Goal: Task Accomplishment & Management: Manage account settings

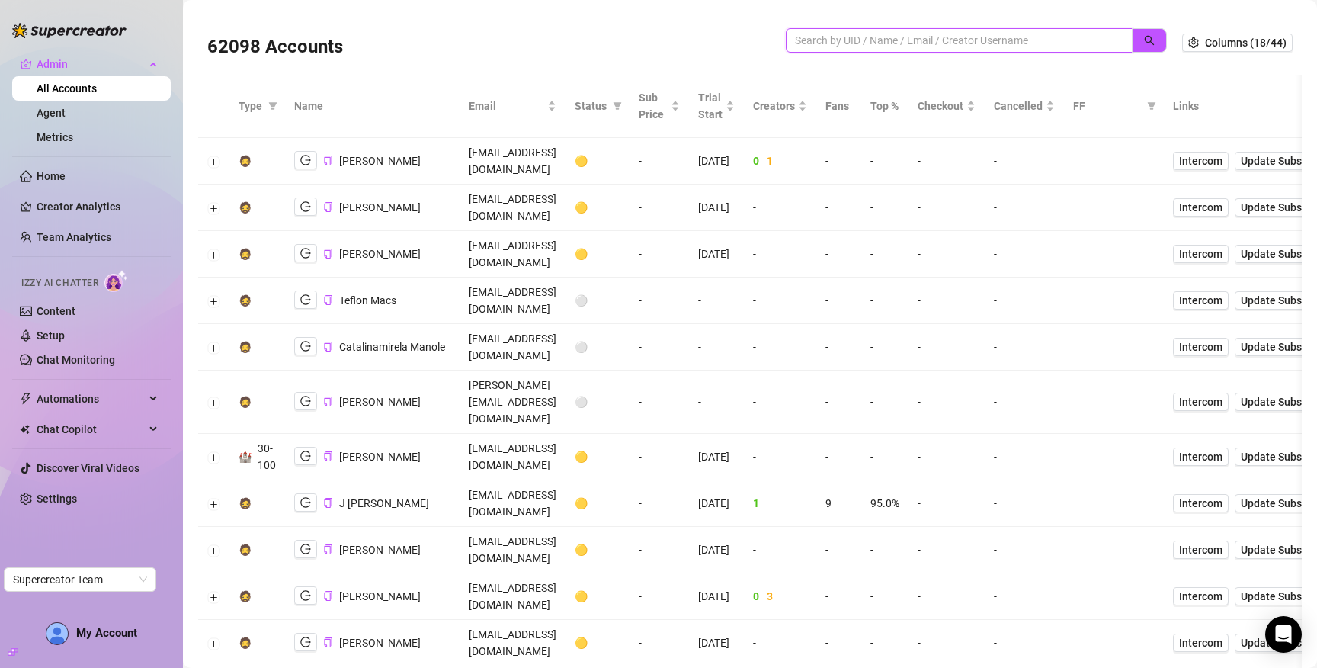
click at [928, 39] on input "search" at bounding box center [953, 40] width 316 height 17
paste input "li11i3streams@gmail.com"
click at [1132, 38] on button "button" at bounding box center [1149, 40] width 35 height 24
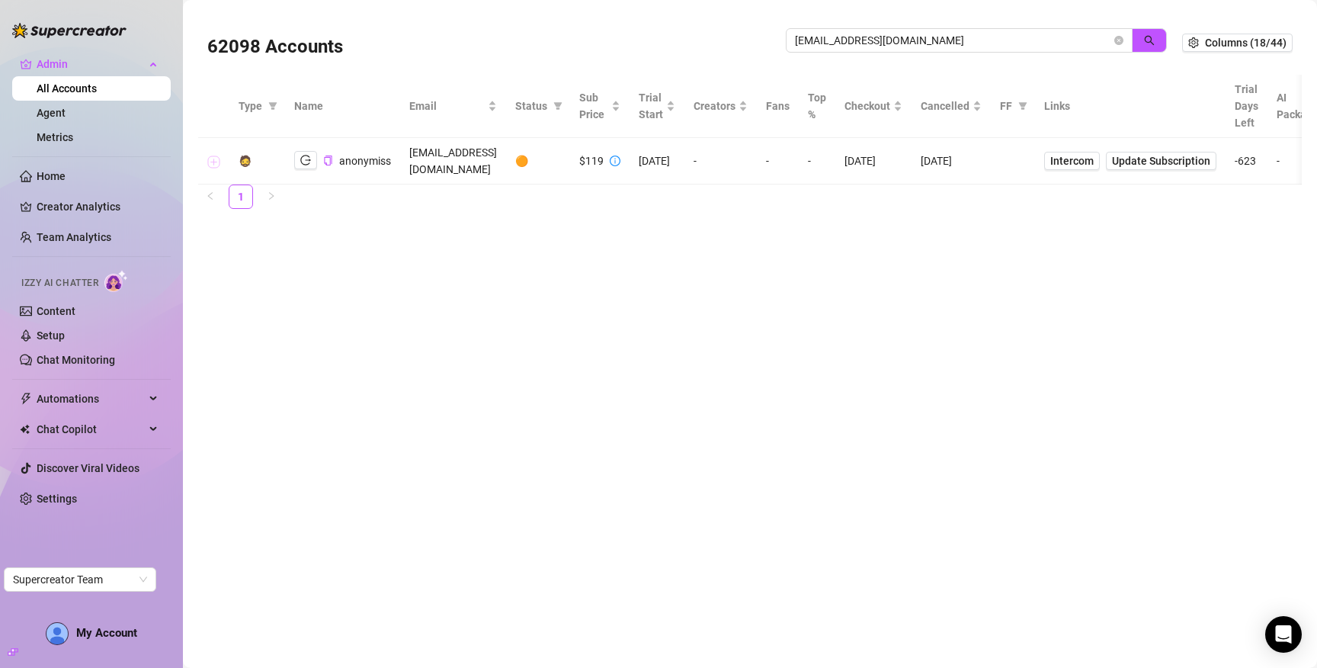
click at [212, 156] on button "Expand row" at bounding box center [214, 162] width 12 height 12
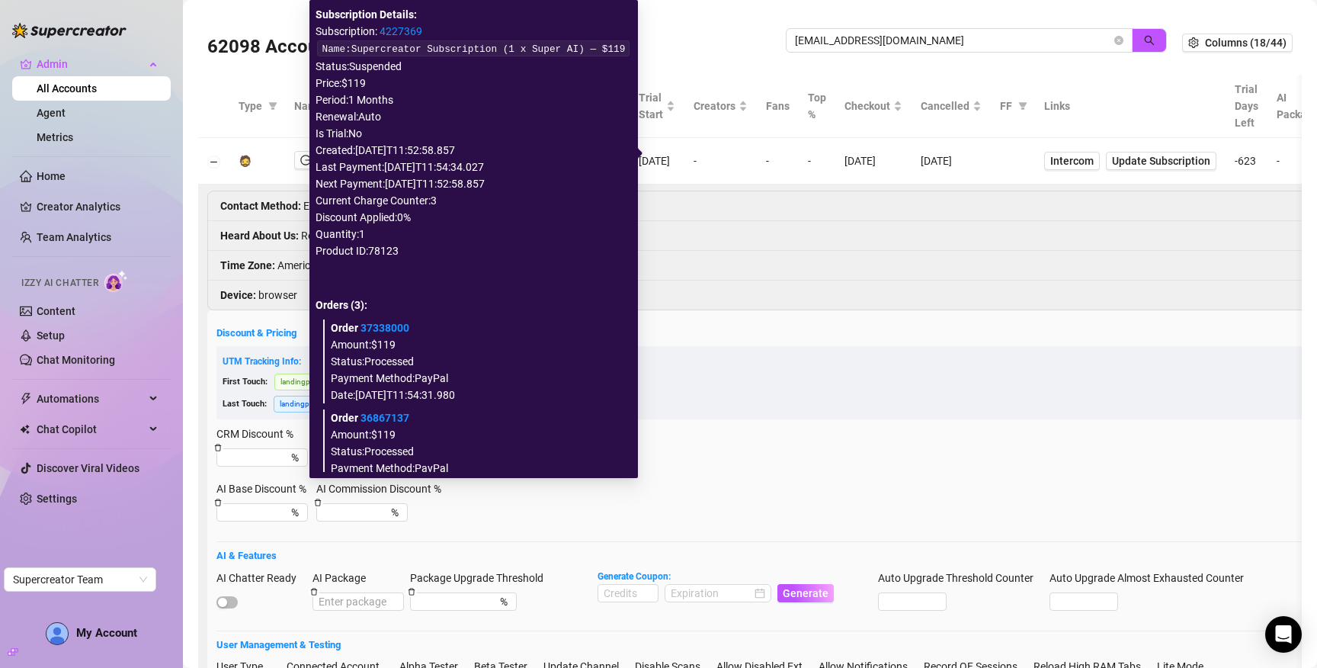
click at [396, 35] on link "4227369" at bounding box center [401, 31] width 43 height 12
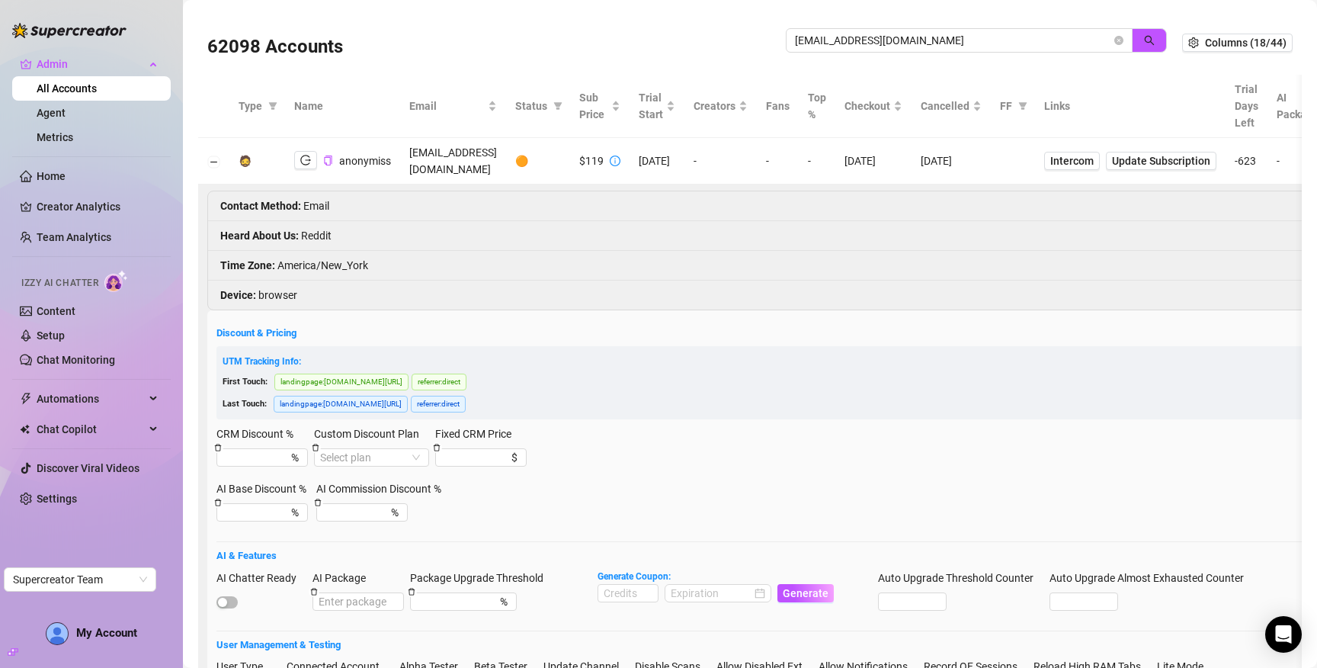
drag, startPoint x: 729, startPoint y: 283, endPoint x: 723, endPoint y: 264, distance: 19.8
click at [727, 281] on li "Device : browser" at bounding box center [874, 295] width 1333 height 29
click at [883, 40] on input "li11i3streams@gmail.com" at bounding box center [953, 40] width 316 height 17
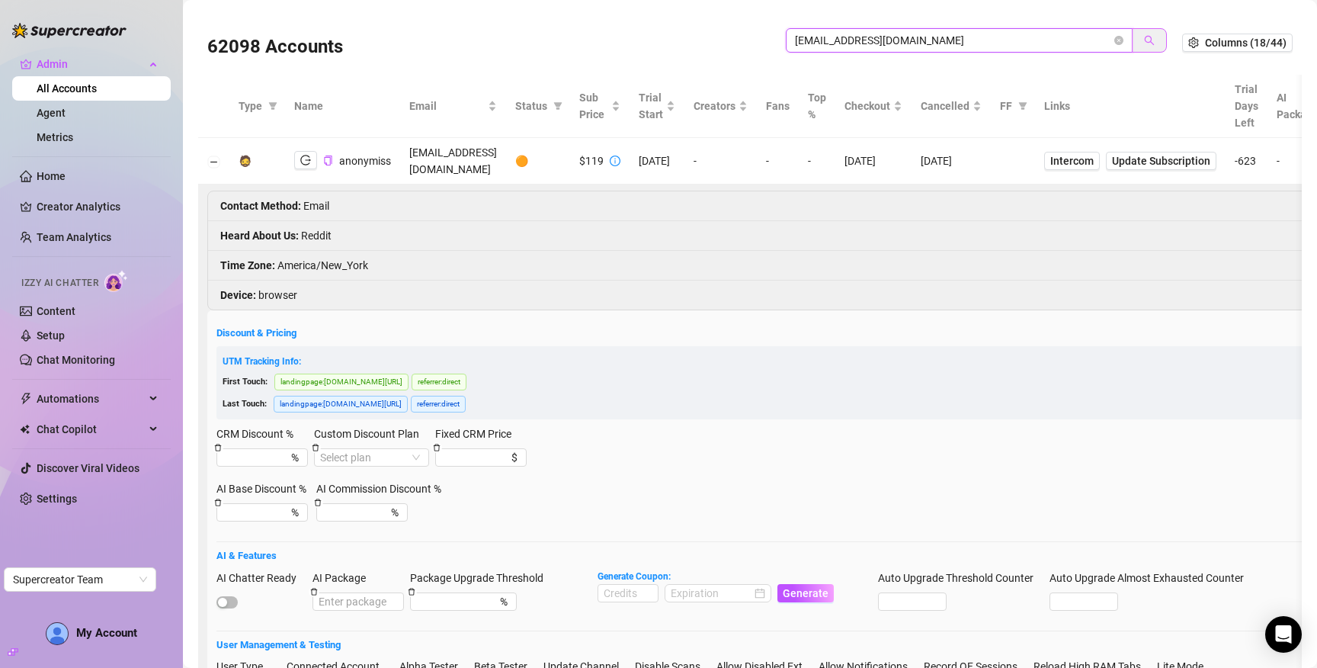
paste input "evanrubinbusines"
click at [1151, 37] on button "button" at bounding box center [1149, 40] width 35 height 24
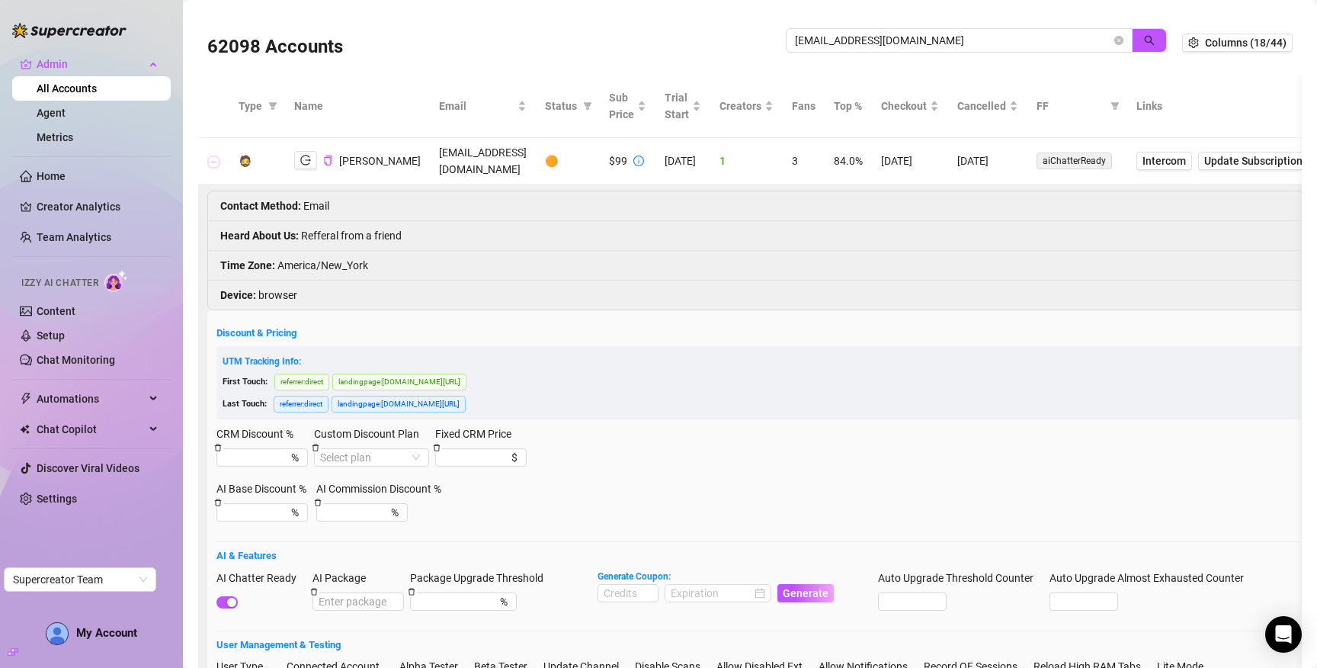
click at [213, 159] on button "Collapse row" at bounding box center [214, 162] width 12 height 12
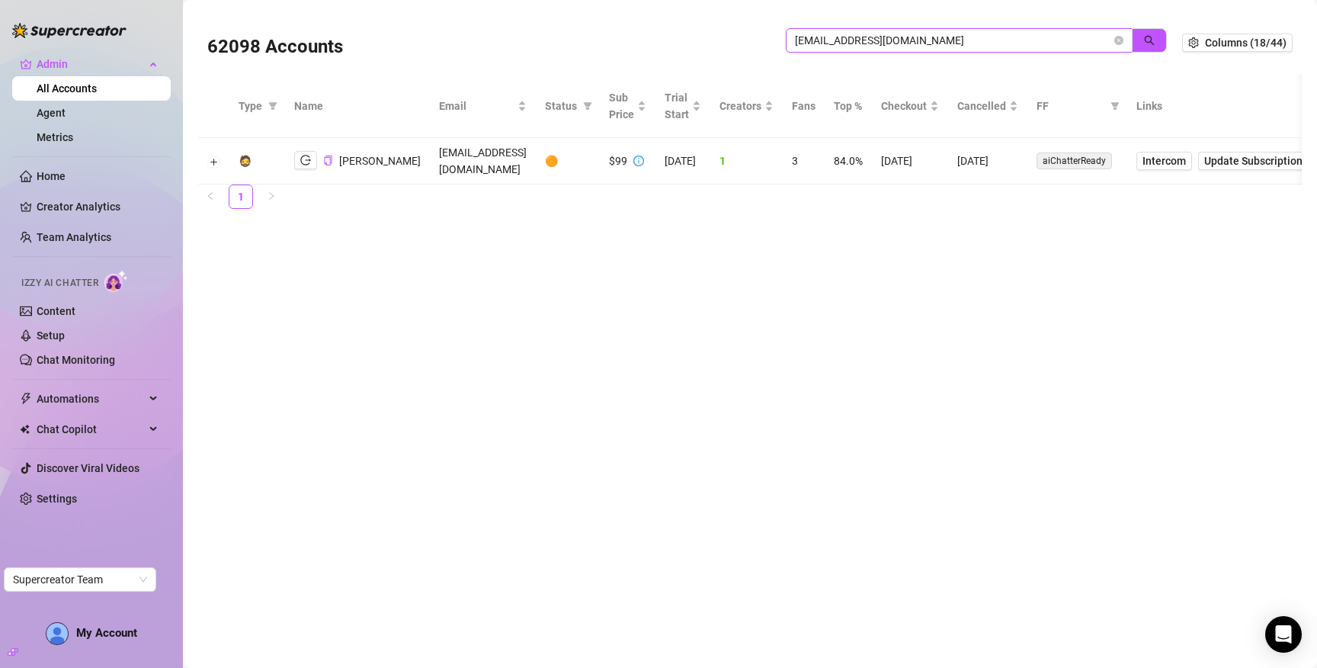
click at [855, 40] on input "evanrubinbusiness@gmail.com" at bounding box center [953, 40] width 316 height 17
paste input "taylorpbrown2000@hot"
click at [1143, 38] on button "button" at bounding box center [1149, 40] width 35 height 24
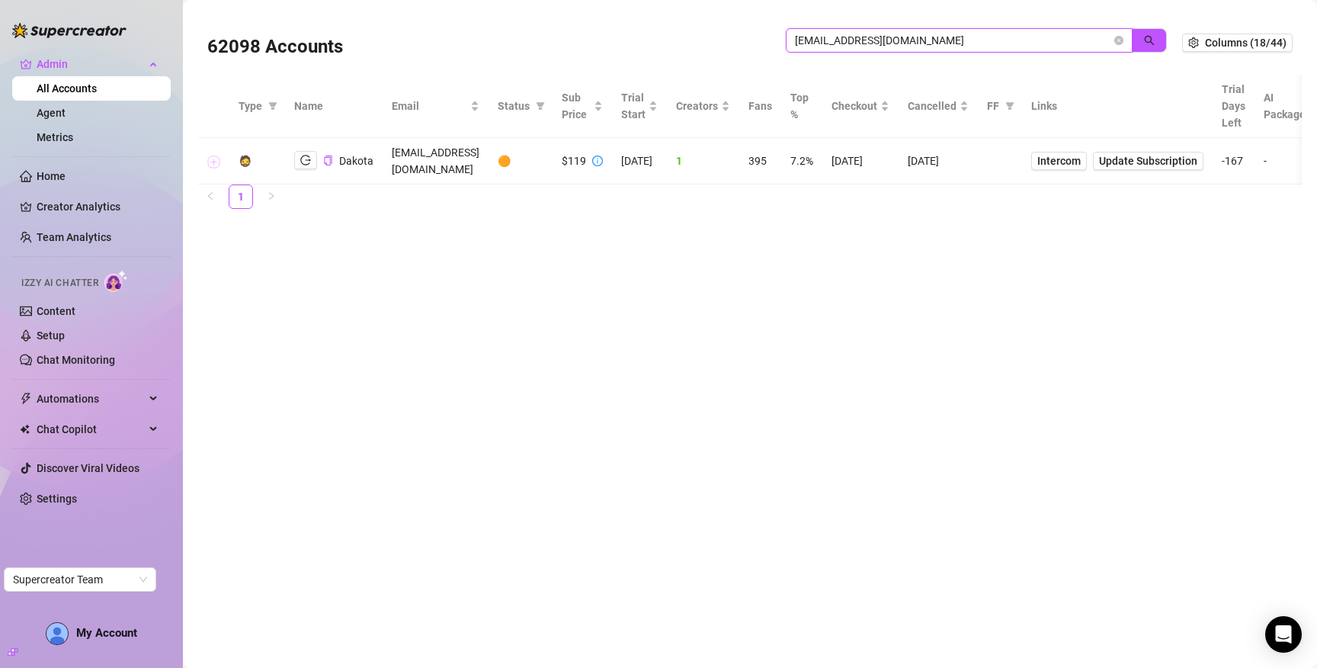
type input "taylorpbrown2000@hotmail.com"
click at [210, 156] on button "Expand row" at bounding box center [214, 162] width 12 height 12
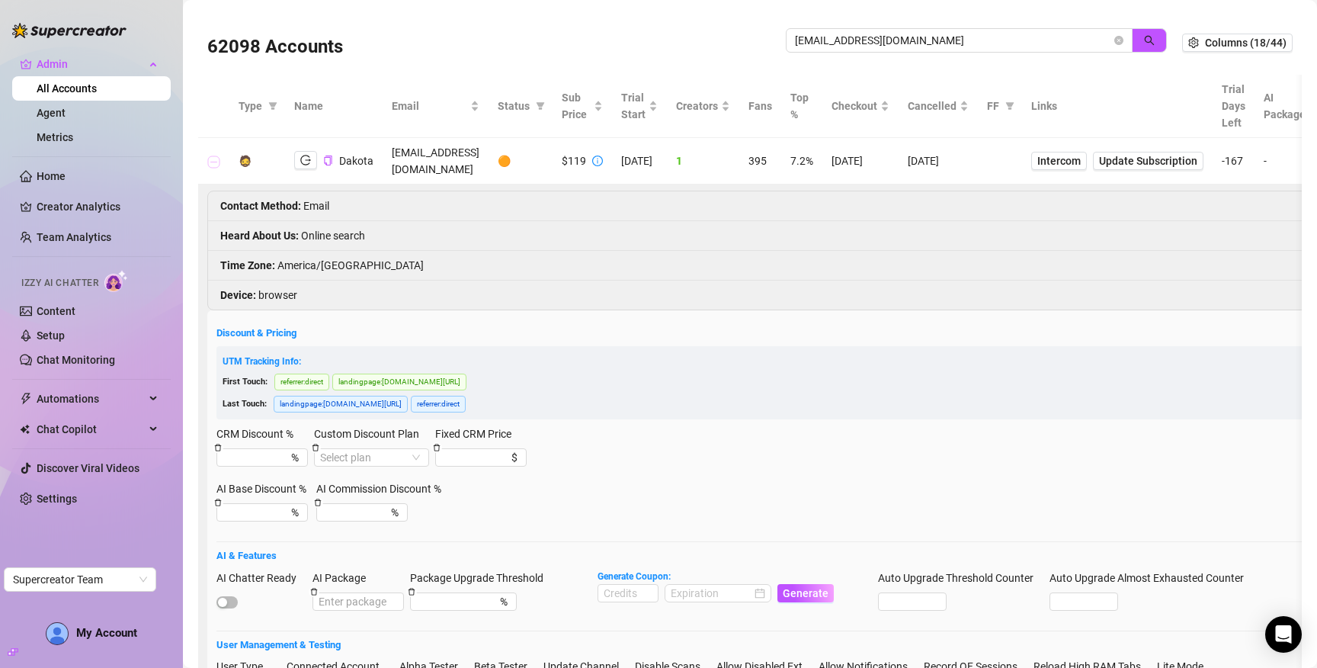
drag, startPoint x: 213, startPoint y: 157, endPoint x: 224, endPoint y: 157, distance: 11.4
click at [214, 157] on button "Collapse row" at bounding box center [214, 162] width 12 height 12
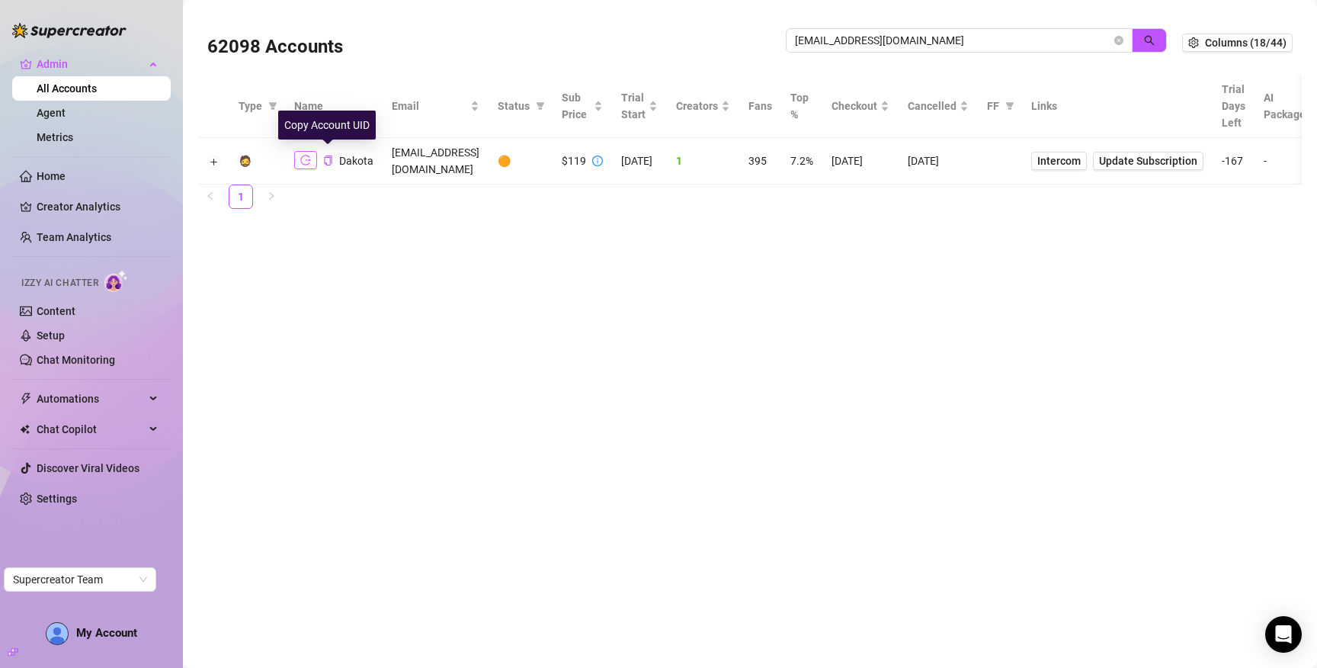
click at [311, 156] on button "button" at bounding box center [305, 160] width 23 height 18
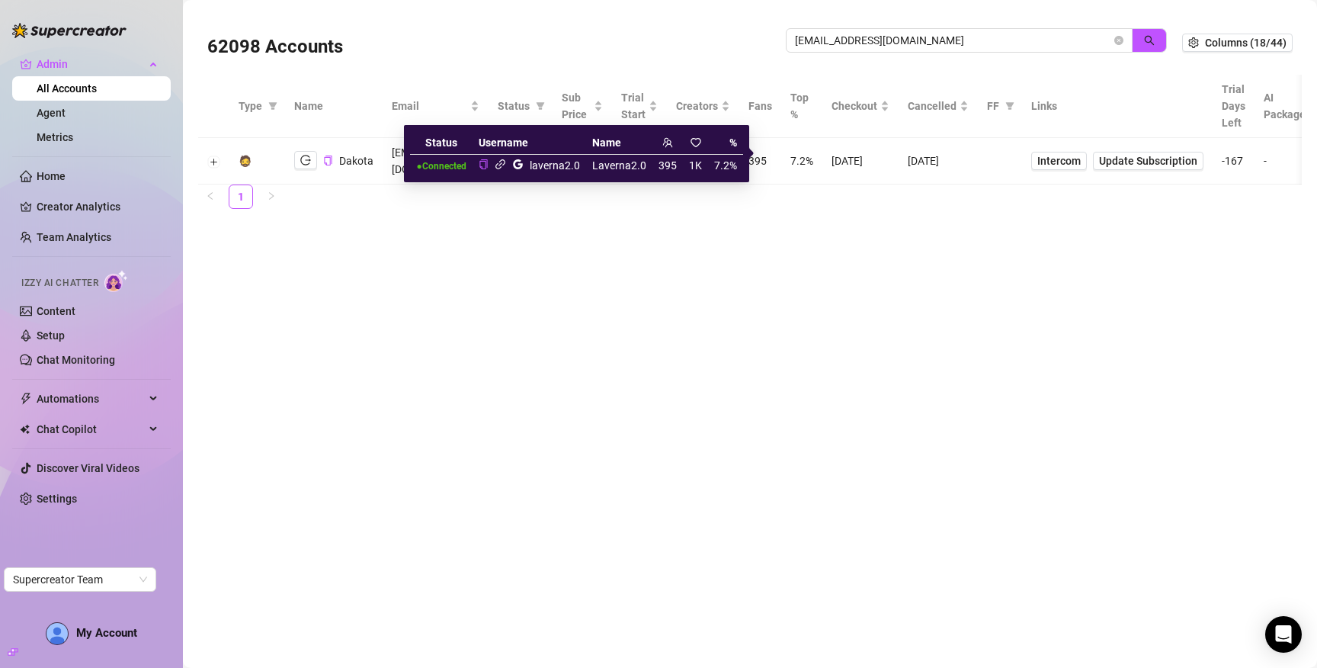
click at [502, 161] on icon "link" at bounding box center [500, 164] width 10 height 10
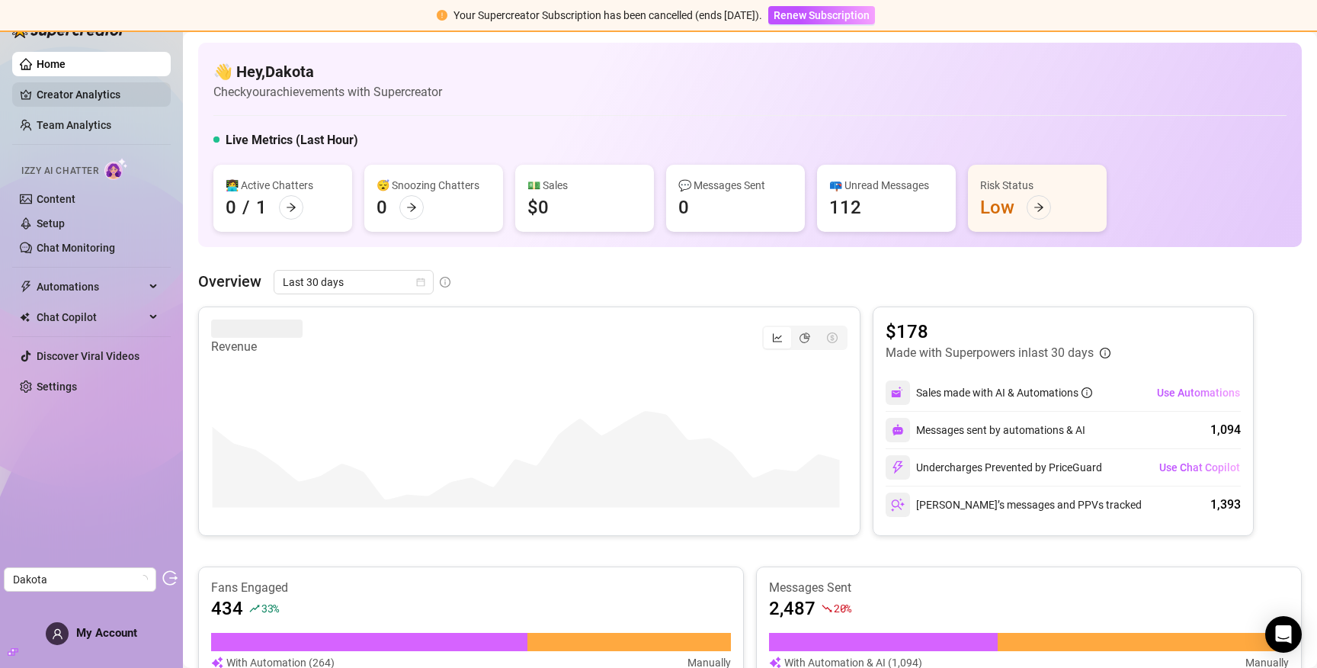
click at [69, 99] on link "Creator Analytics" at bounding box center [98, 94] width 122 height 24
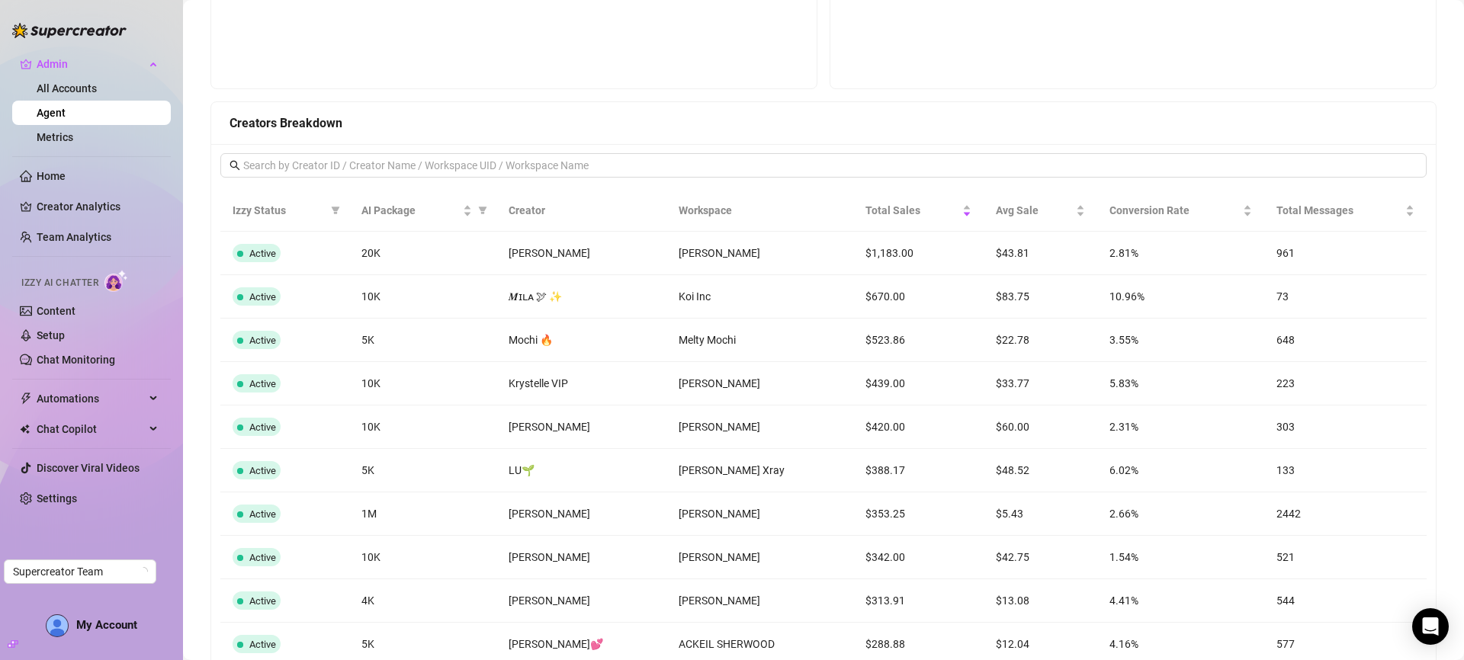
scroll to position [1143, 0]
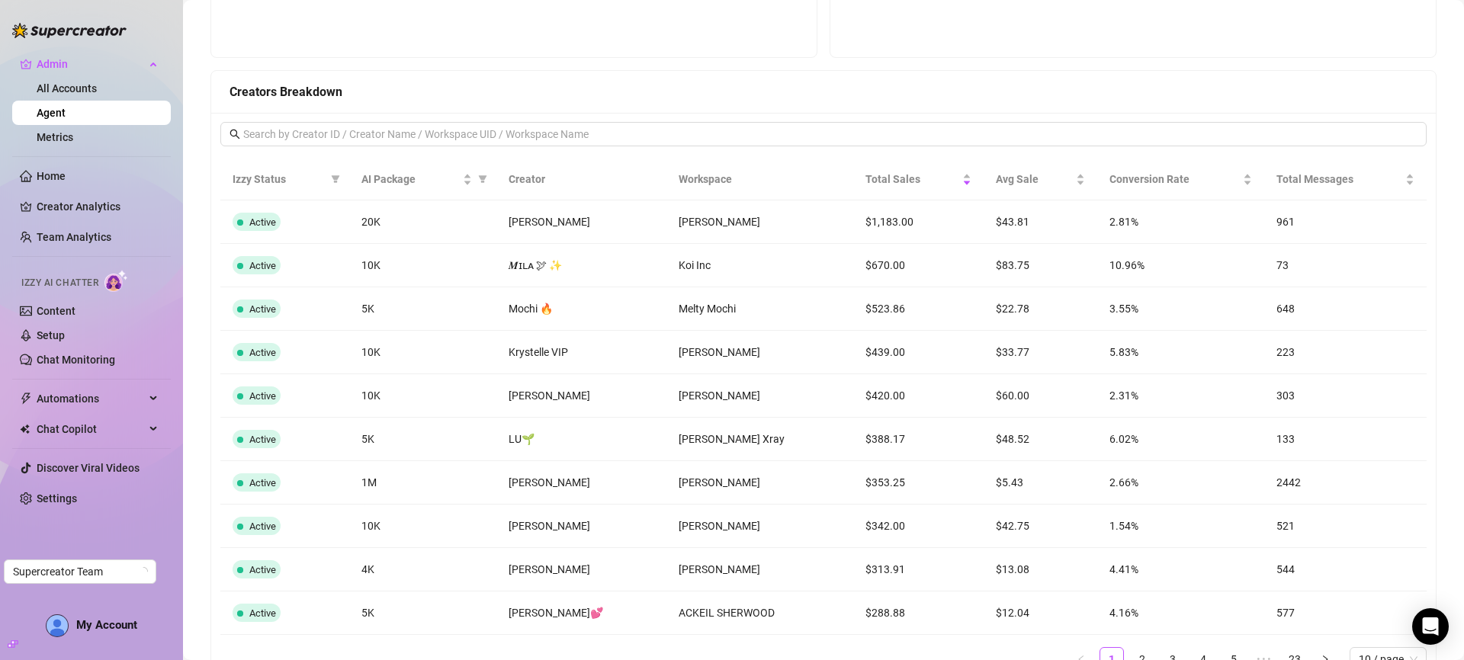
click at [863, 352] on td "$439.00" at bounding box center [918, 352] width 131 height 43
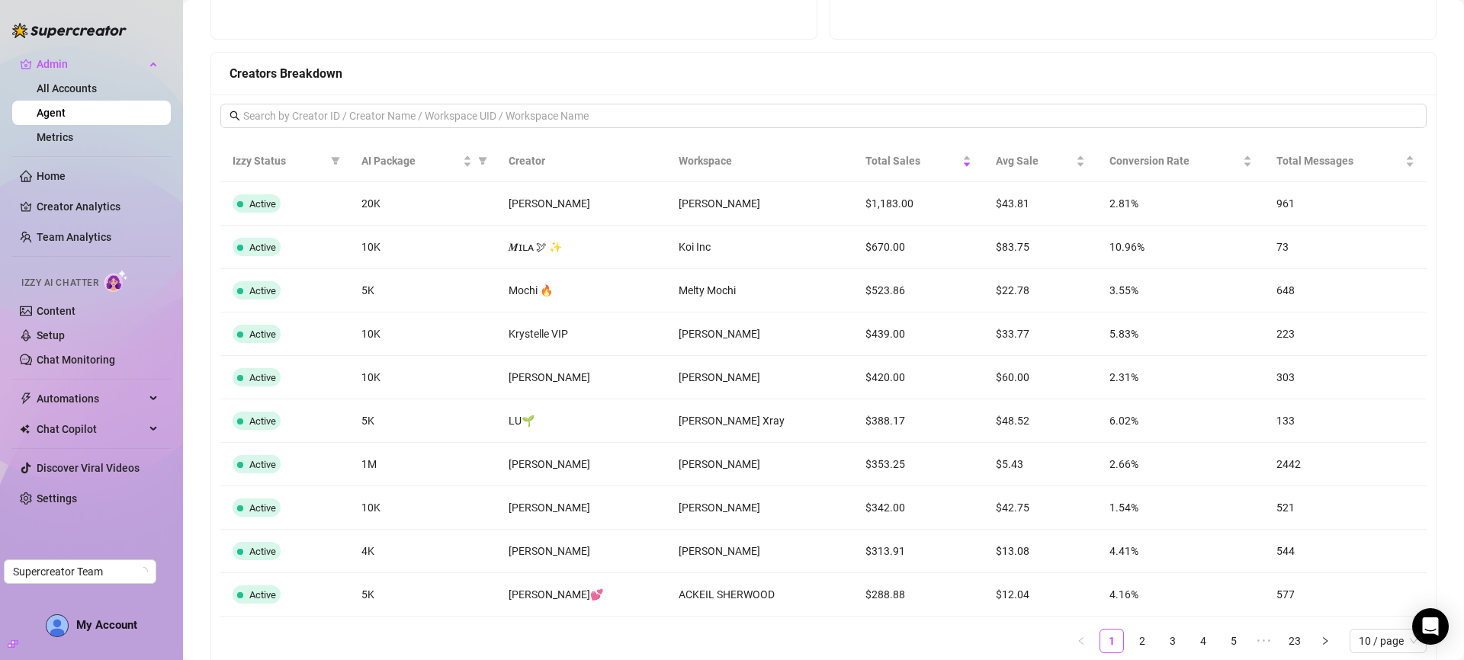
scroll to position [1235, 0]
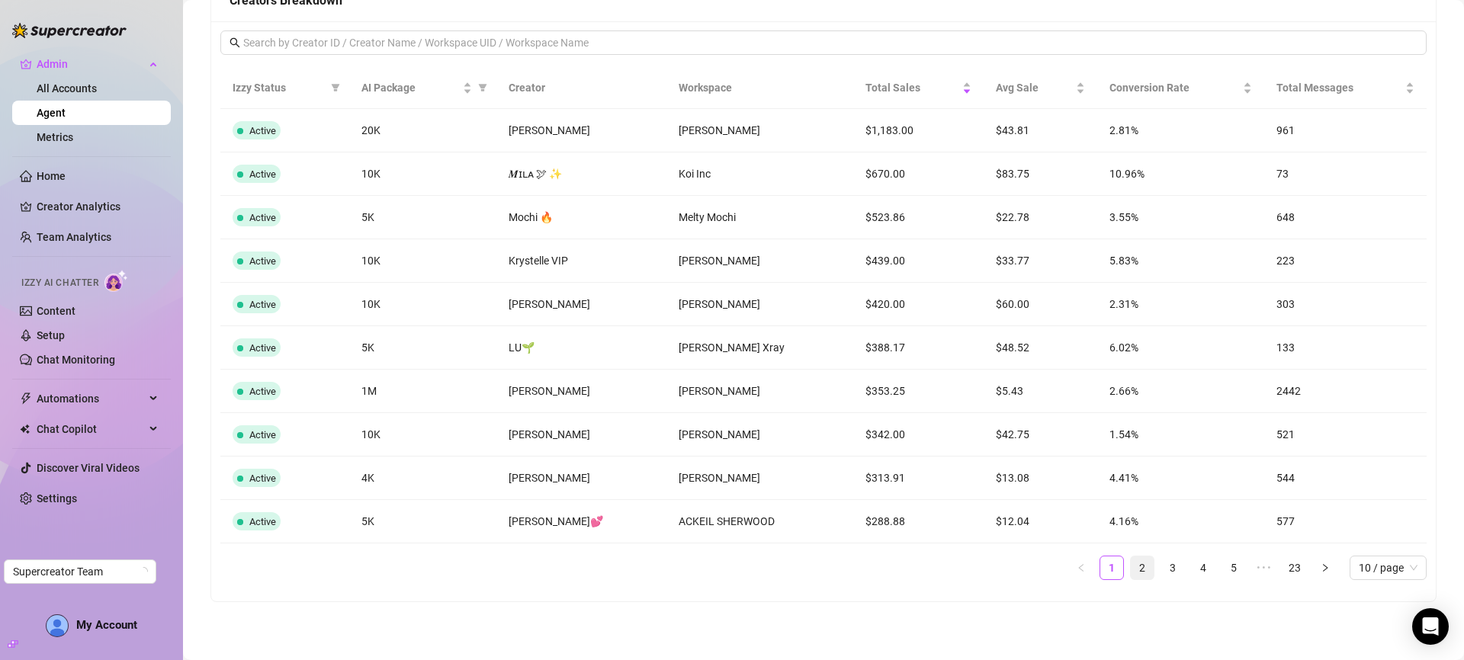
click at [1132, 569] on link "2" at bounding box center [1141, 567] width 23 height 23
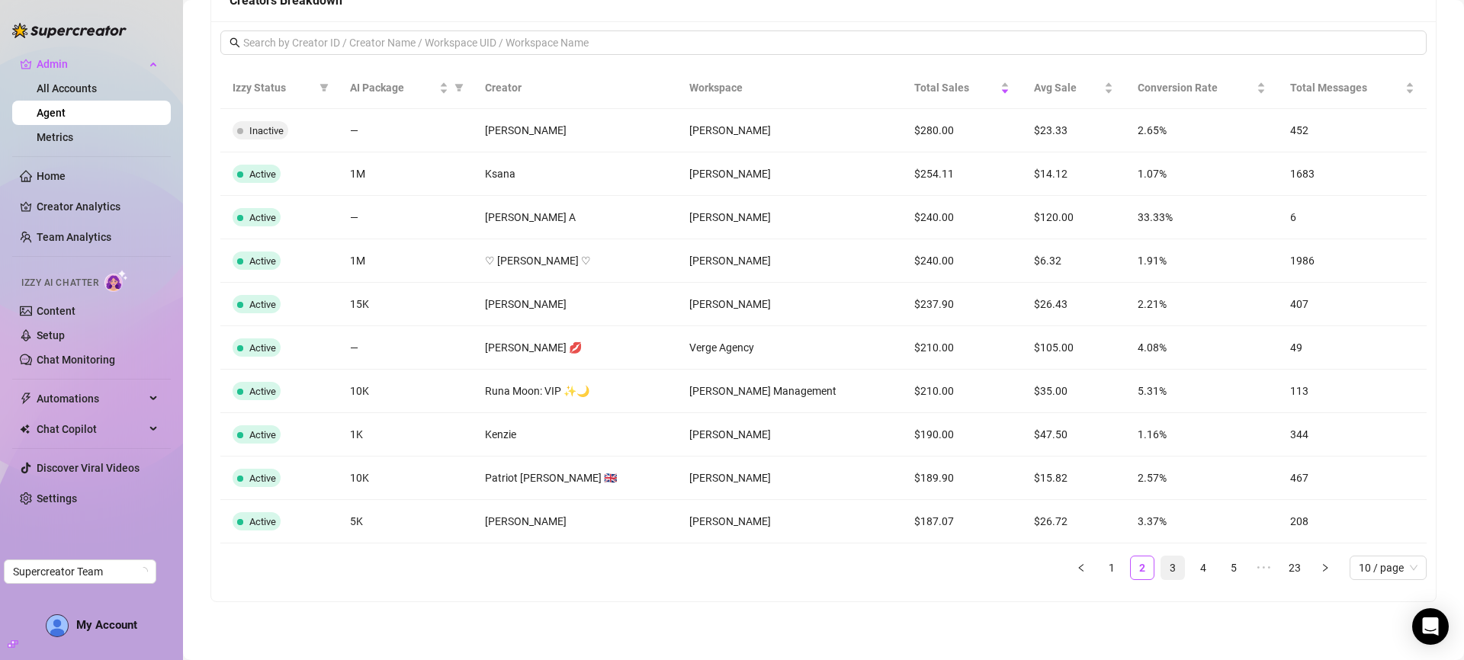
click at [1161, 569] on link "3" at bounding box center [1172, 567] width 23 height 23
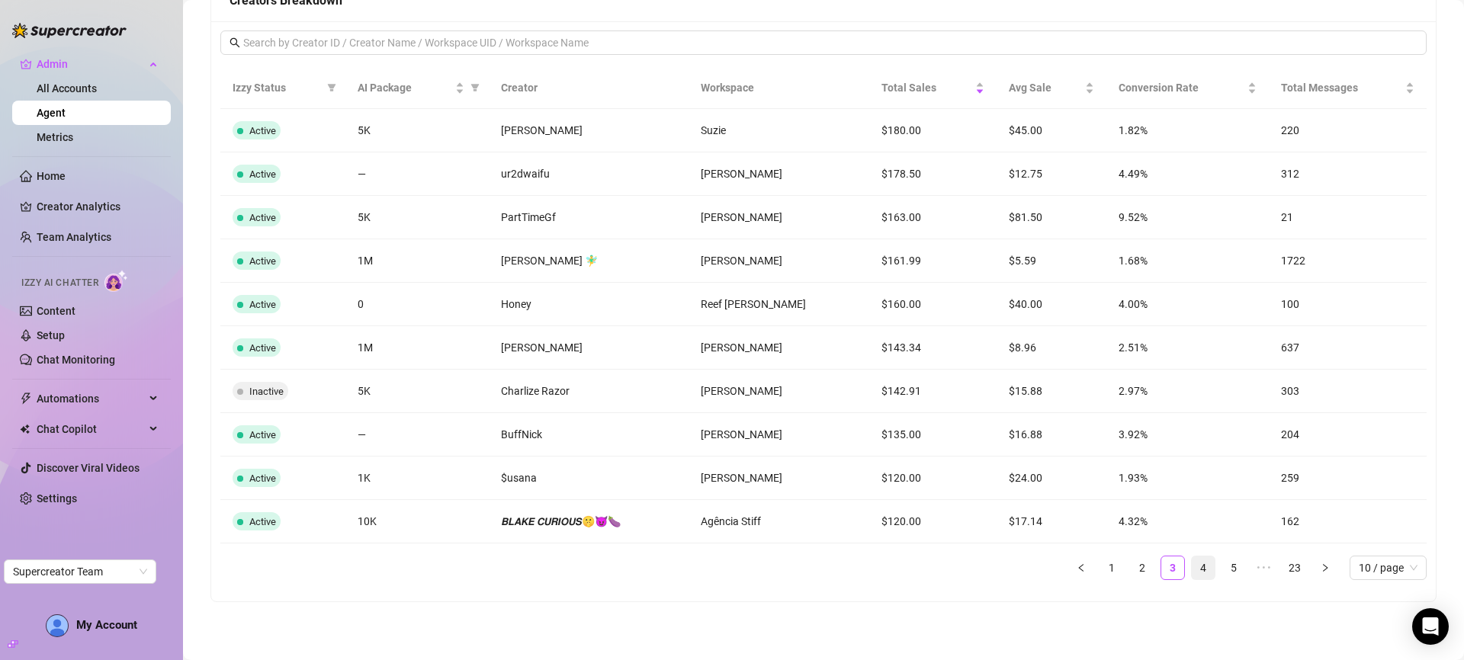
click at [1191, 569] on link "4" at bounding box center [1202, 567] width 23 height 23
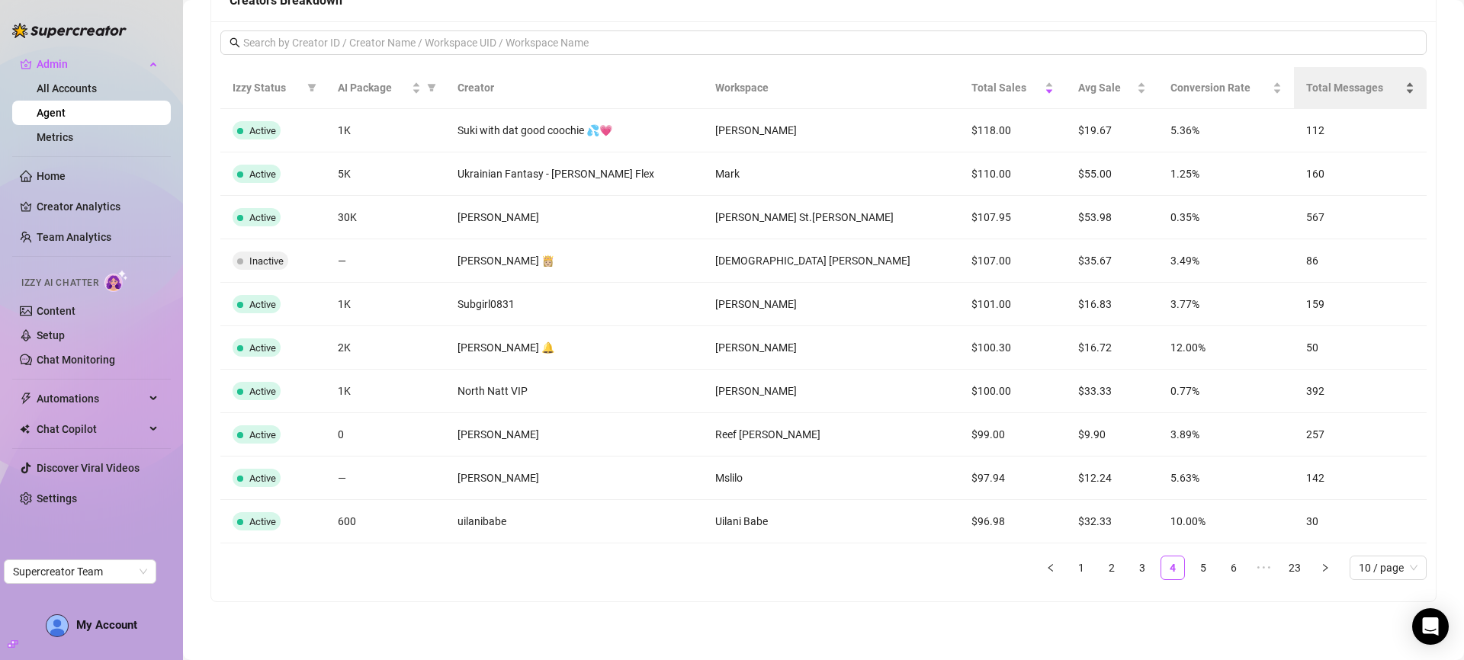
drag, startPoint x: 1073, startPoint y: 568, endPoint x: 1270, endPoint y: 79, distance: 527.4
click at [1074, 566] on link "1" at bounding box center [1080, 567] width 23 height 23
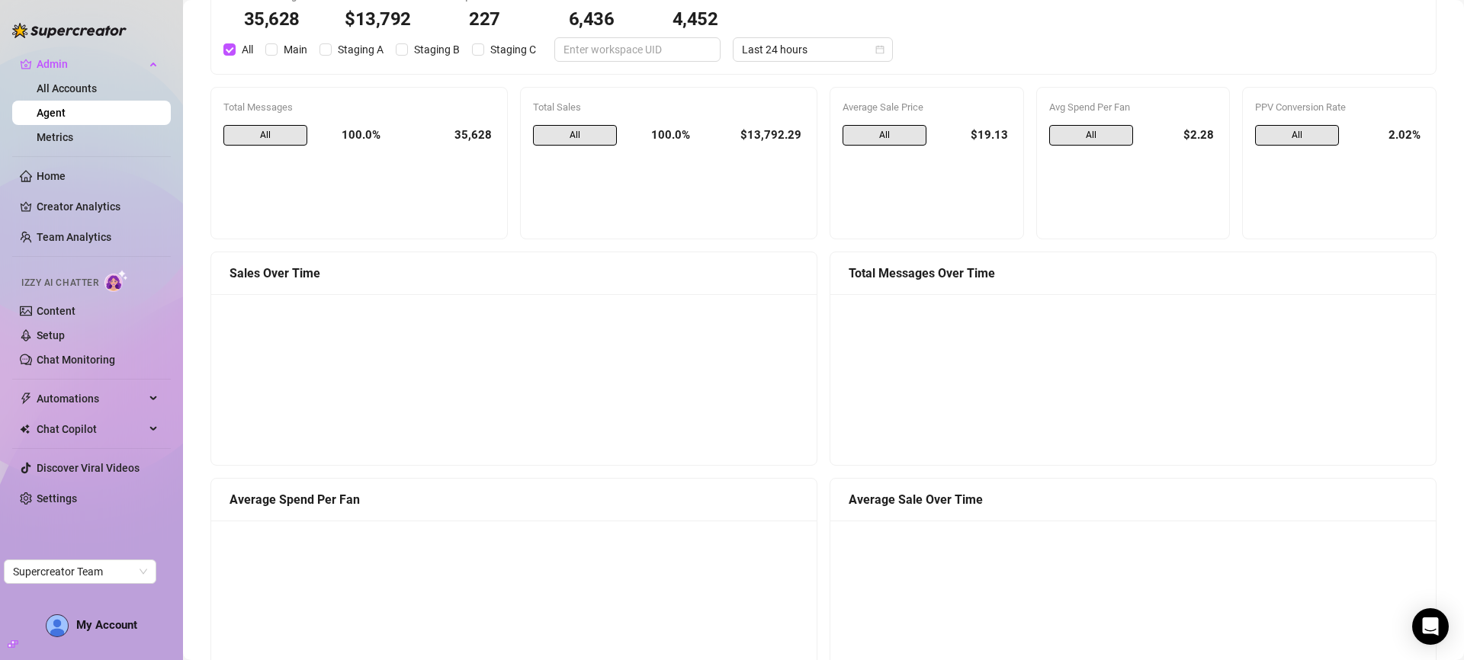
scroll to position [0, 0]
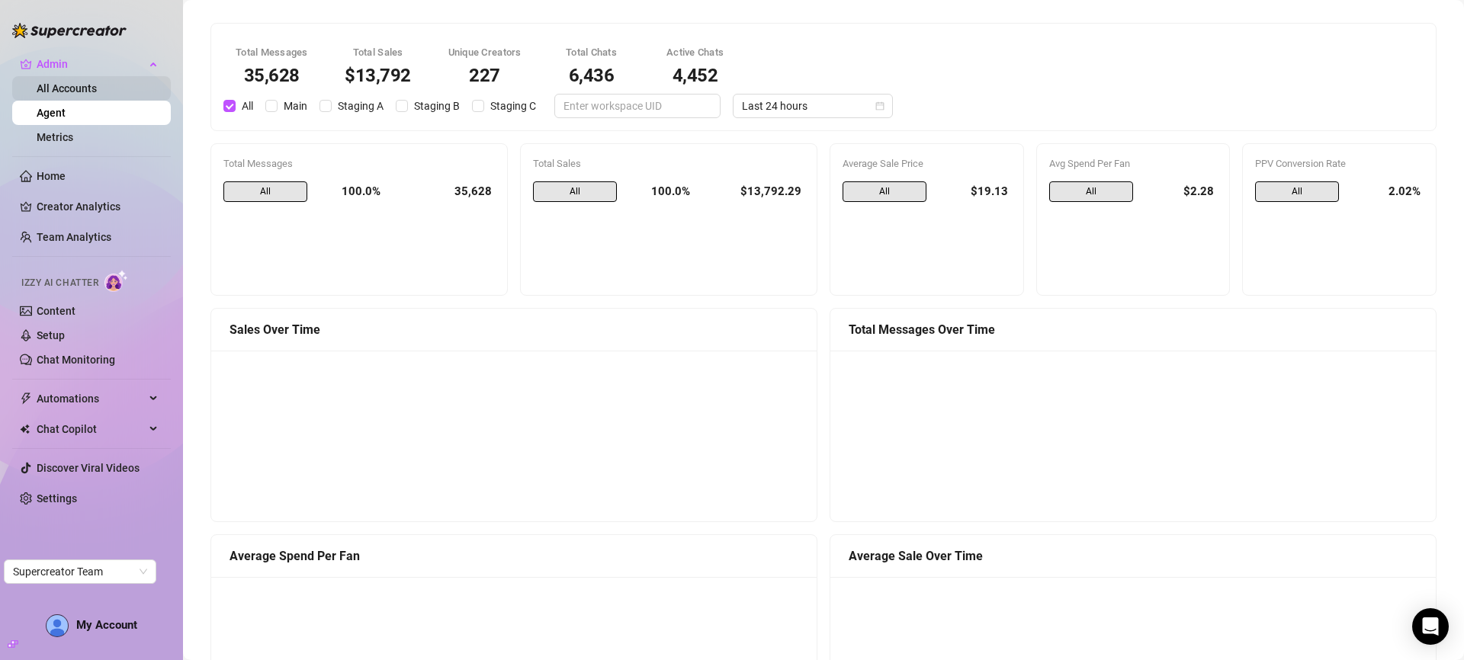
click at [47, 93] on link "All Accounts" at bounding box center [67, 88] width 60 height 12
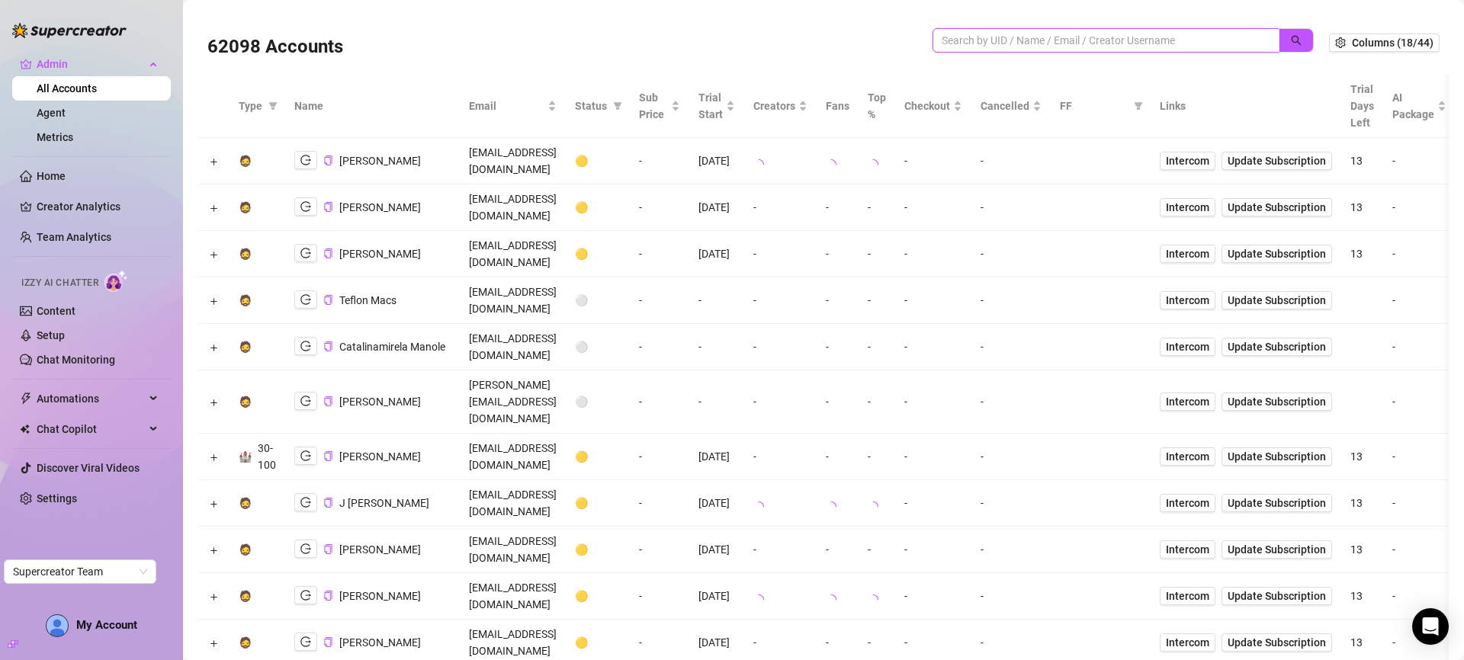
click at [1015, 34] on input "search" at bounding box center [1099, 40] width 316 height 17
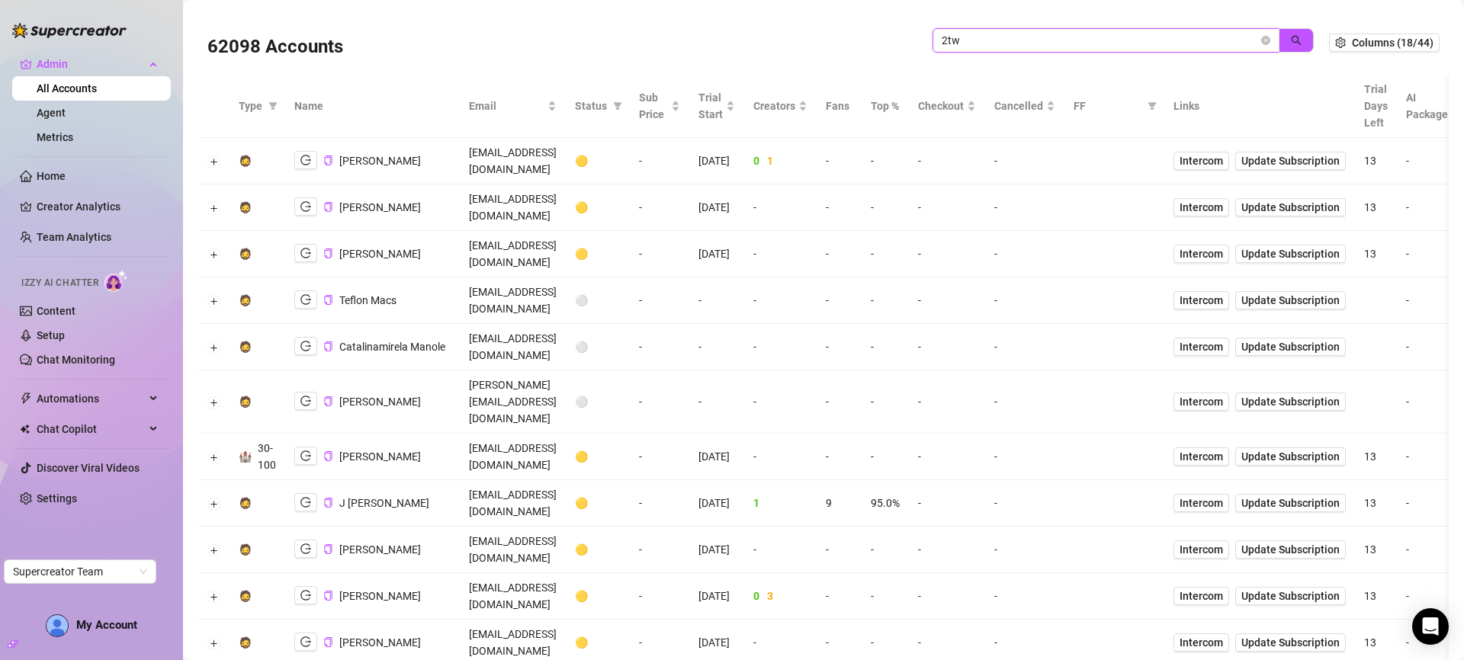
type input "2tw"
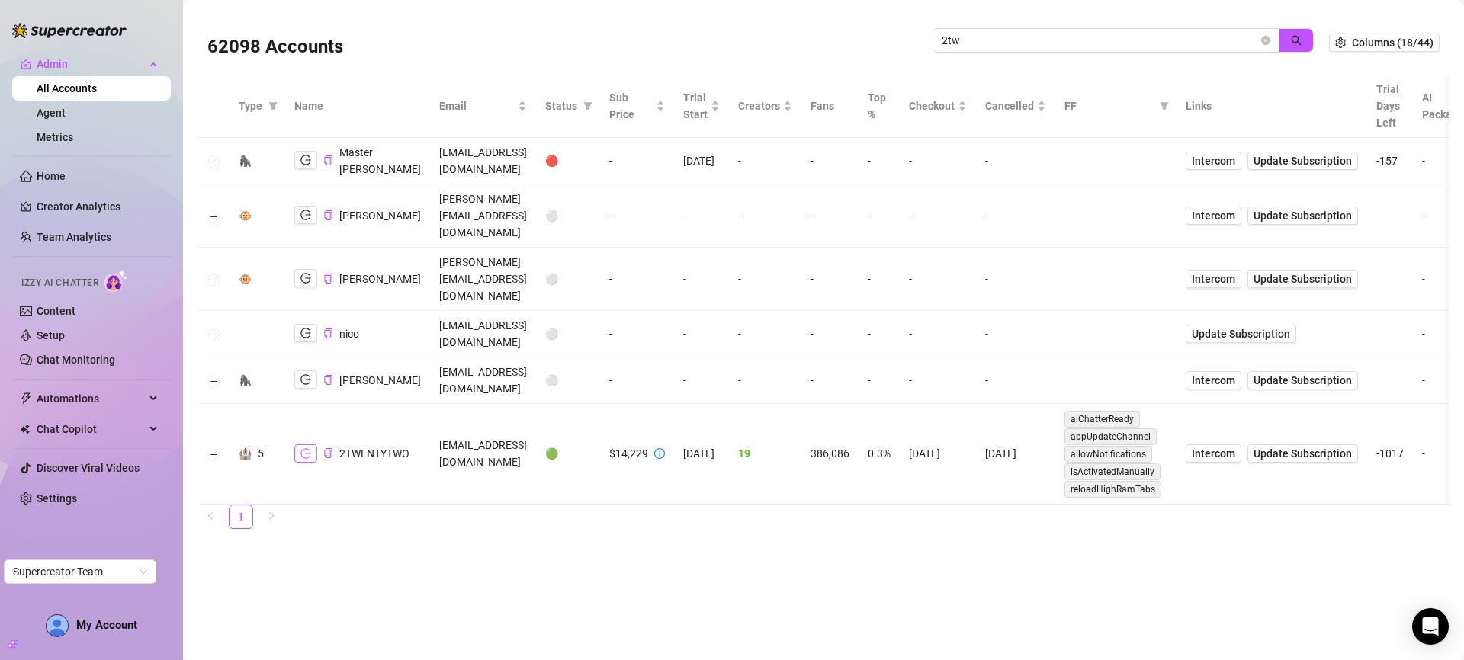
click at [305, 448] on icon "logout" at bounding box center [305, 453] width 11 height 11
click at [210, 449] on button "Expand row" at bounding box center [214, 455] width 12 height 12
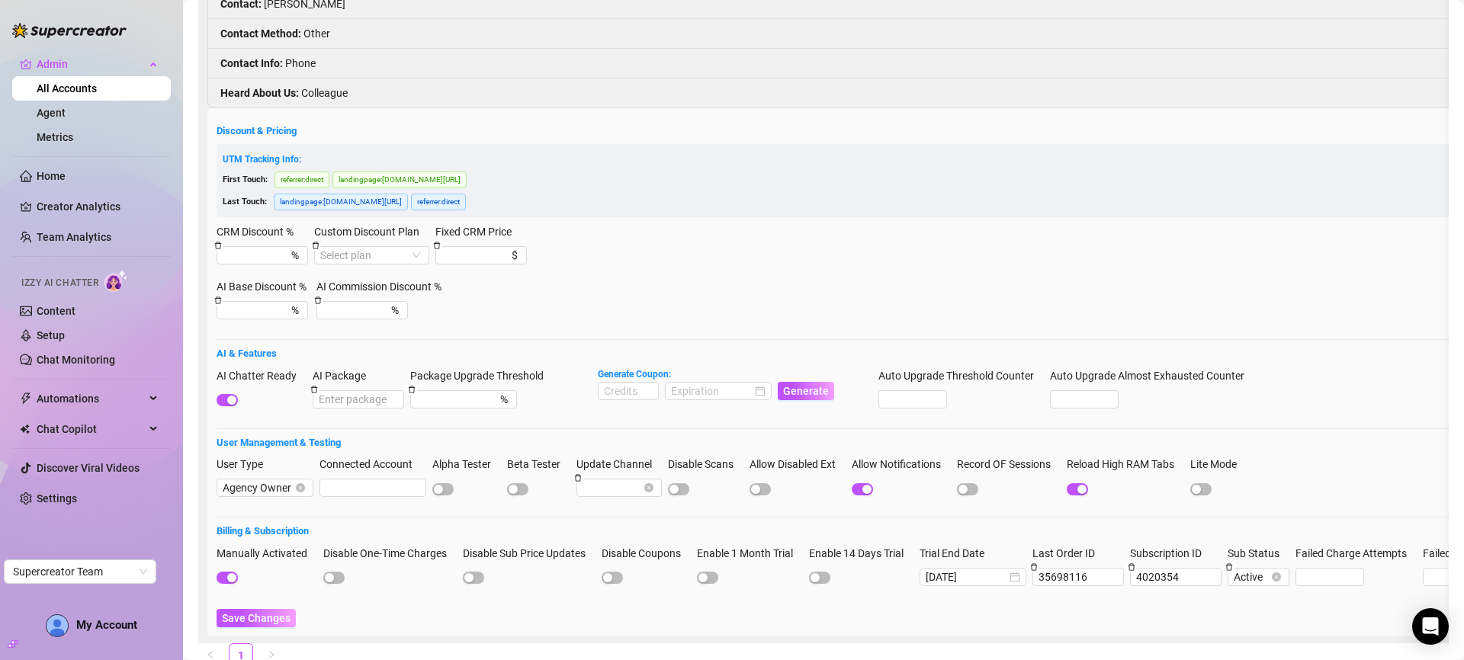
scroll to position [584, 0]
click at [373, 388] on input "AI Package" at bounding box center [358, 397] width 91 height 18
click at [626, 380] on input at bounding box center [627, 388] width 59 height 17
type input "1"
type input "2000"
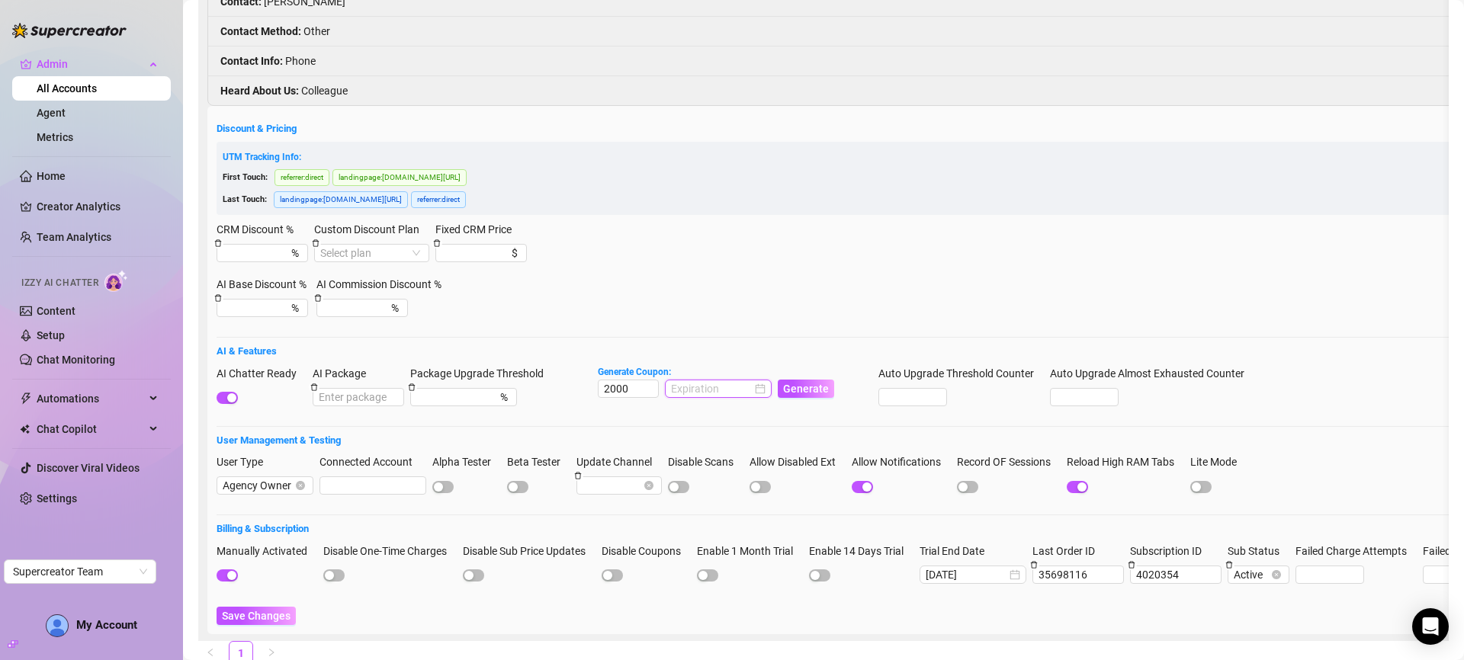
click at [699, 380] on input at bounding box center [711, 388] width 81 height 17
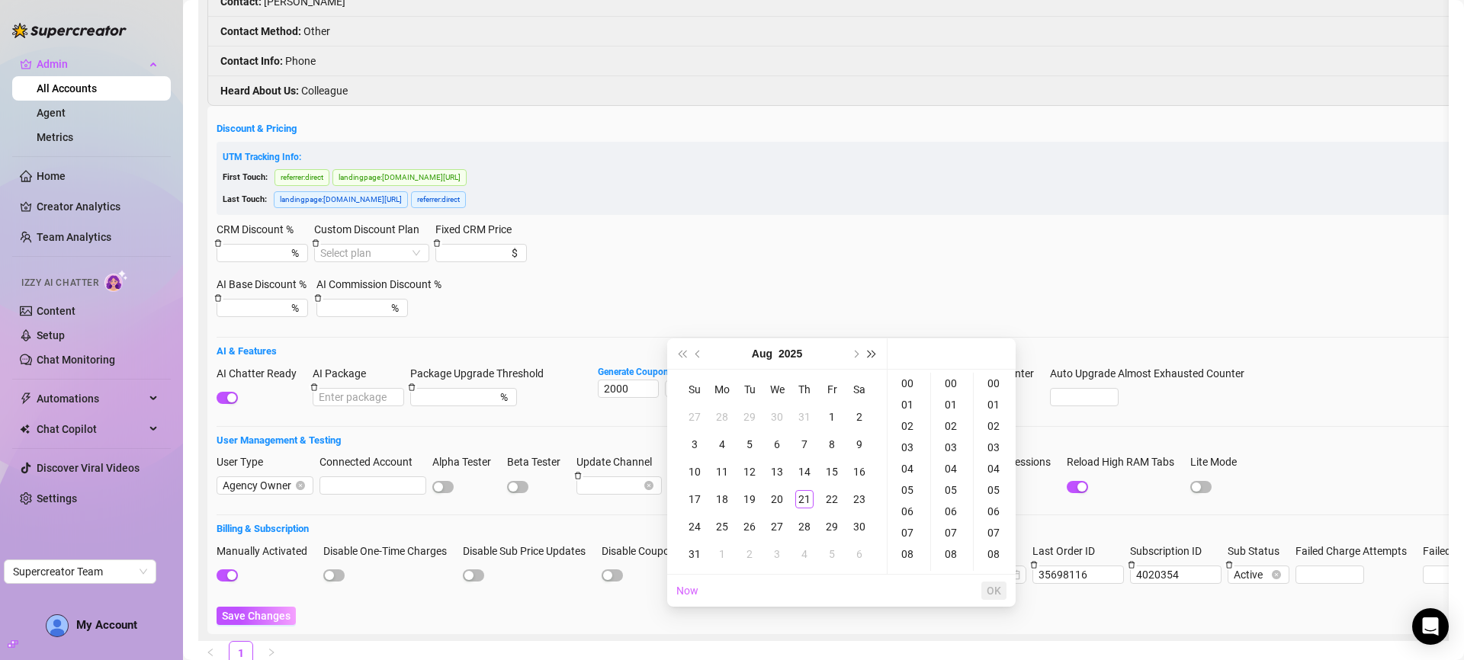
click at [864, 349] on button "Next year (Control + right)" at bounding box center [872, 353] width 17 height 30
type input "2026-08-30 00:00:00"
type input "2026-08-31 00:00:00"
click at [724, 553] on div "31" at bounding box center [722, 554] width 18 height 18
click at [993, 587] on span "OK" at bounding box center [993, 591] width 14 height 12
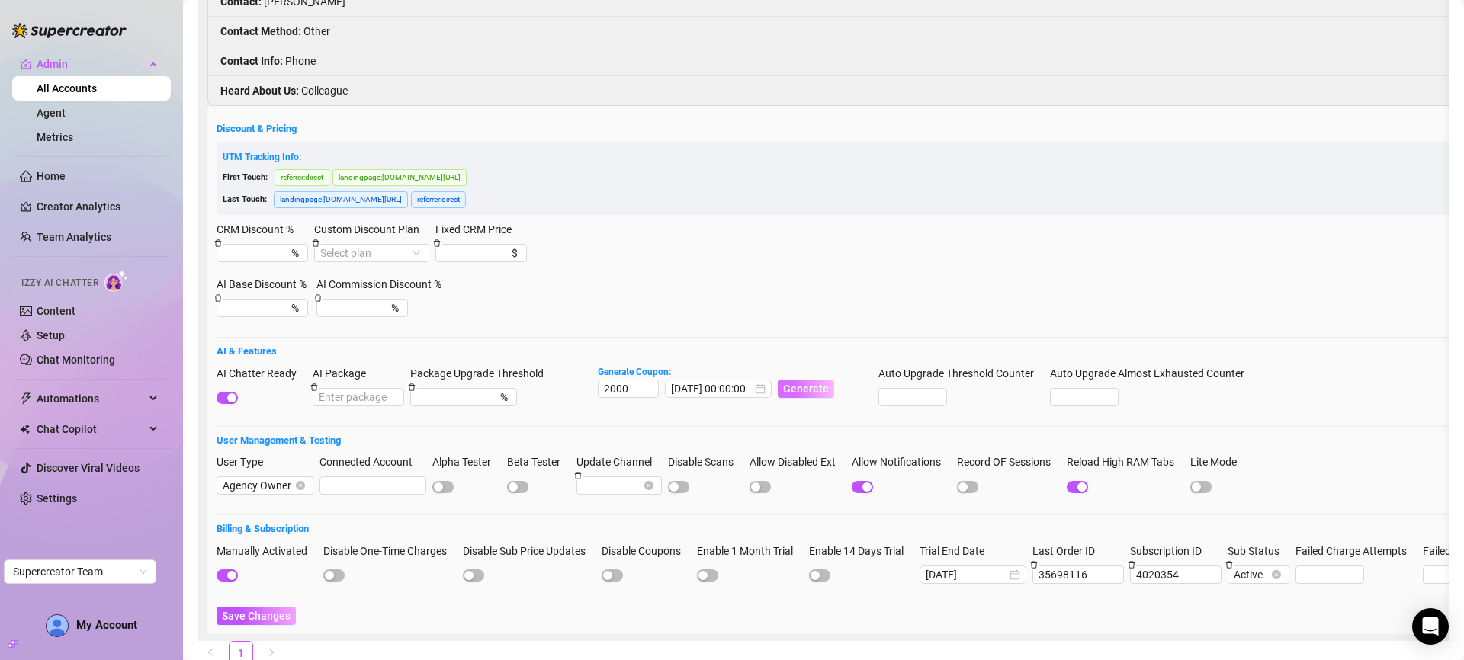
click at [794, 383] on span "Generate" at bounding box center [806, 389] width 46 height 12
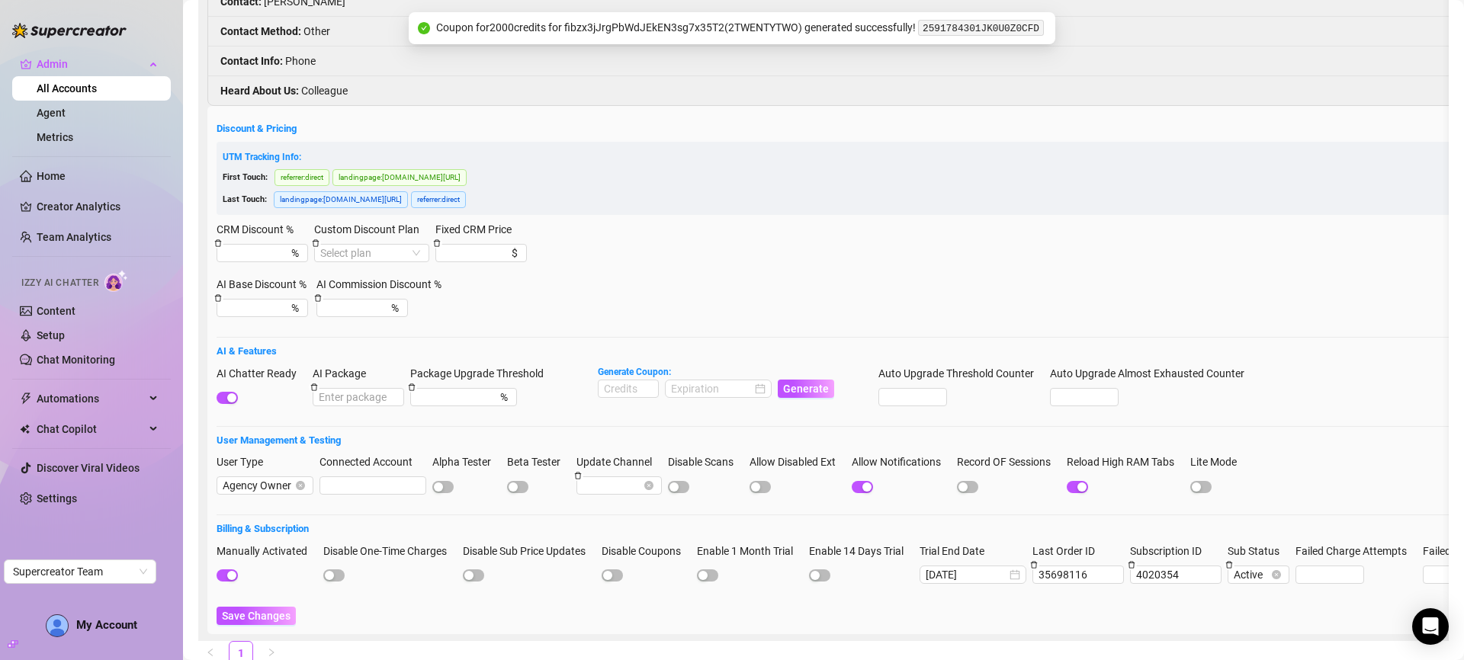
click at [1024, 31] on code "2591784301JK0U0Z0CFD" at bounding box center [981, 28] width 126 height 16
copy code "2591784301JK0U0Z0CFD"
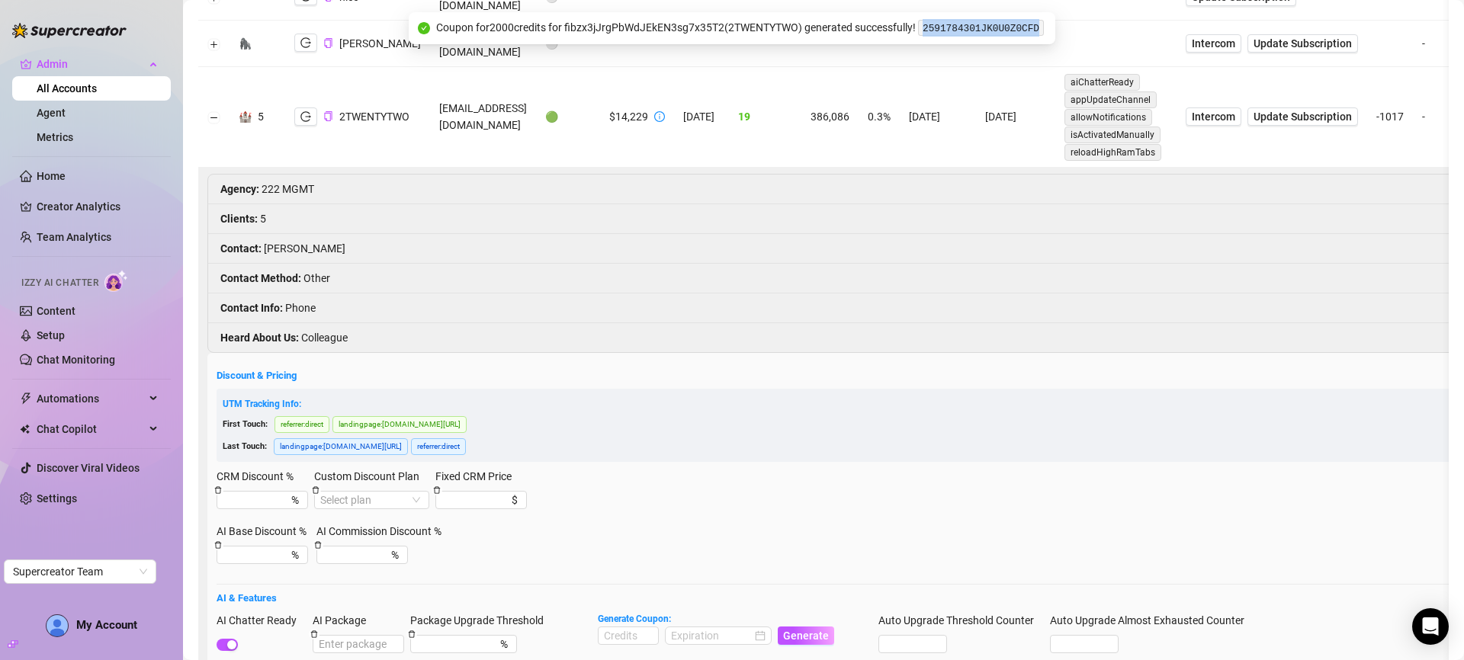
scroll to position [0, 0]
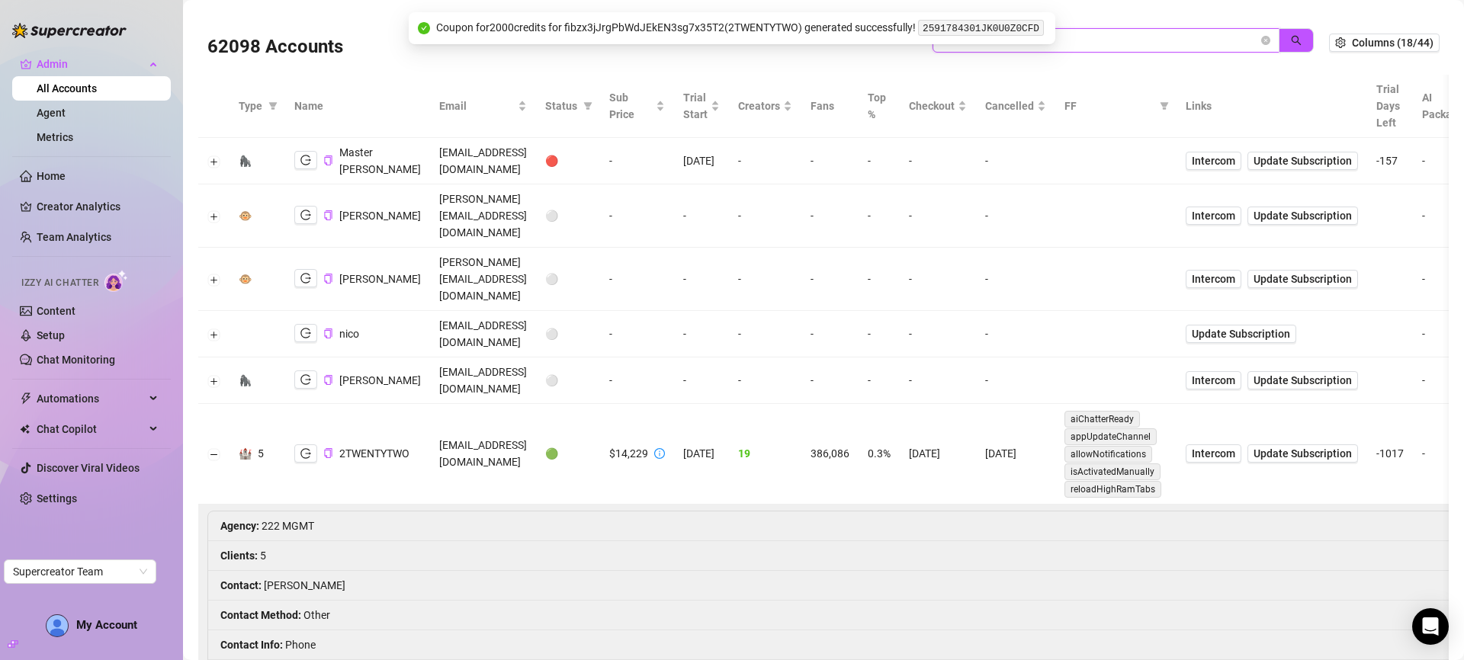
click at [1104, 32] on input "2tw" at bounding box center [1099, 40] width 316 height 17
click at [1107, 43] on input "2tw" at bounding box center [1099, 40] width 316 height 17
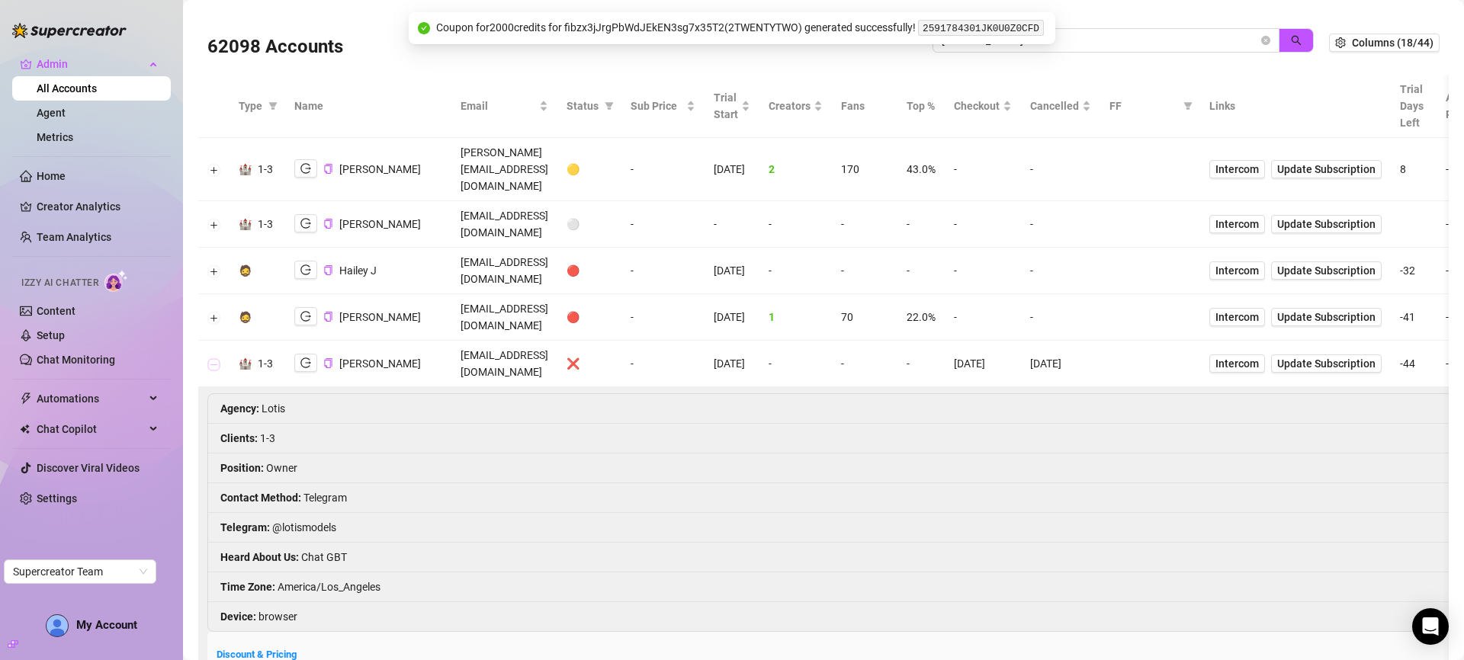
click at [215, 358] on button "Collapse row" at bounding box center [214, 364] width 12 height 12
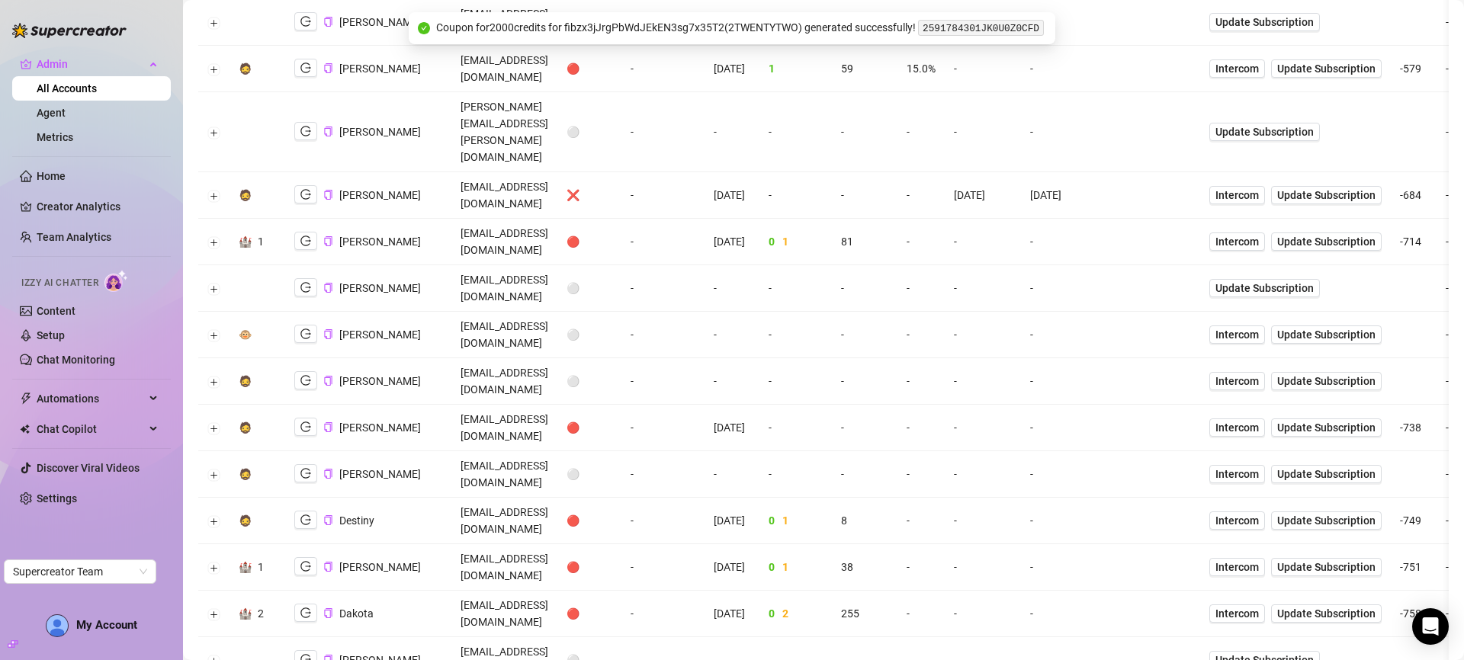
scroll to position [1937, 0]
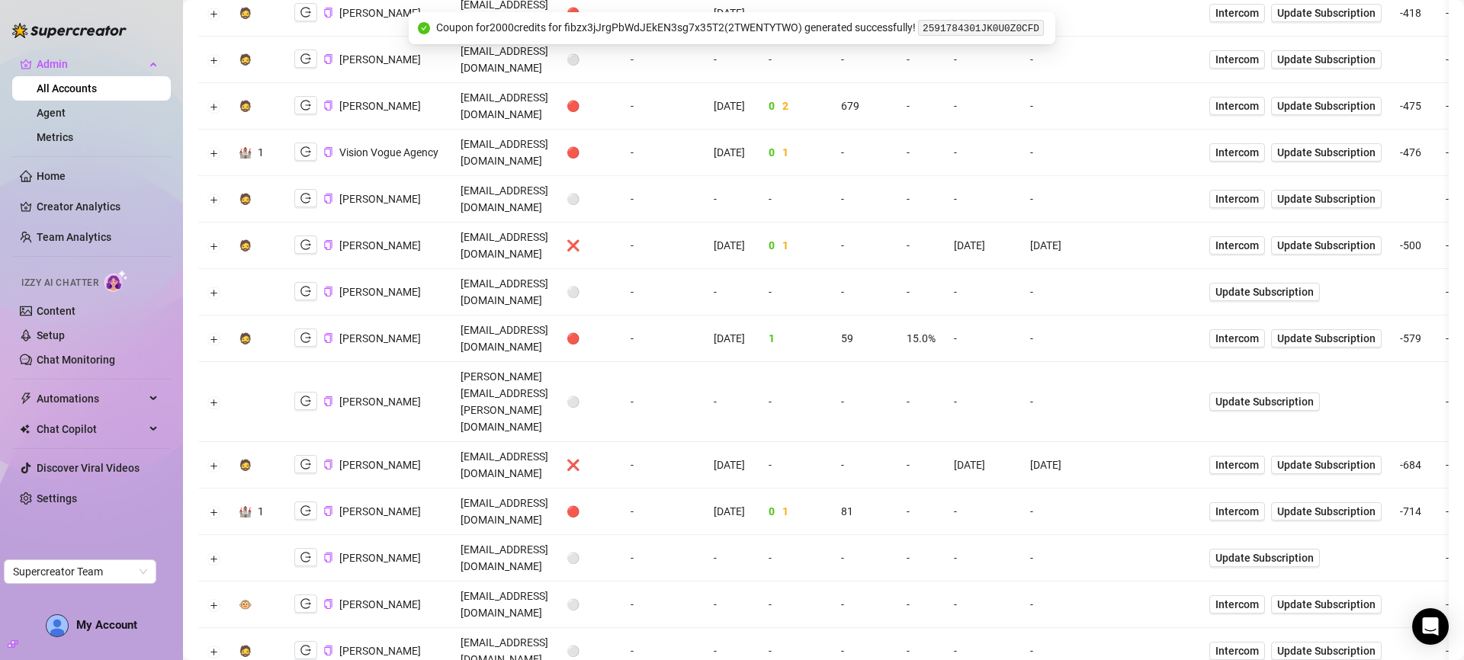
scroll to position [0, 0]
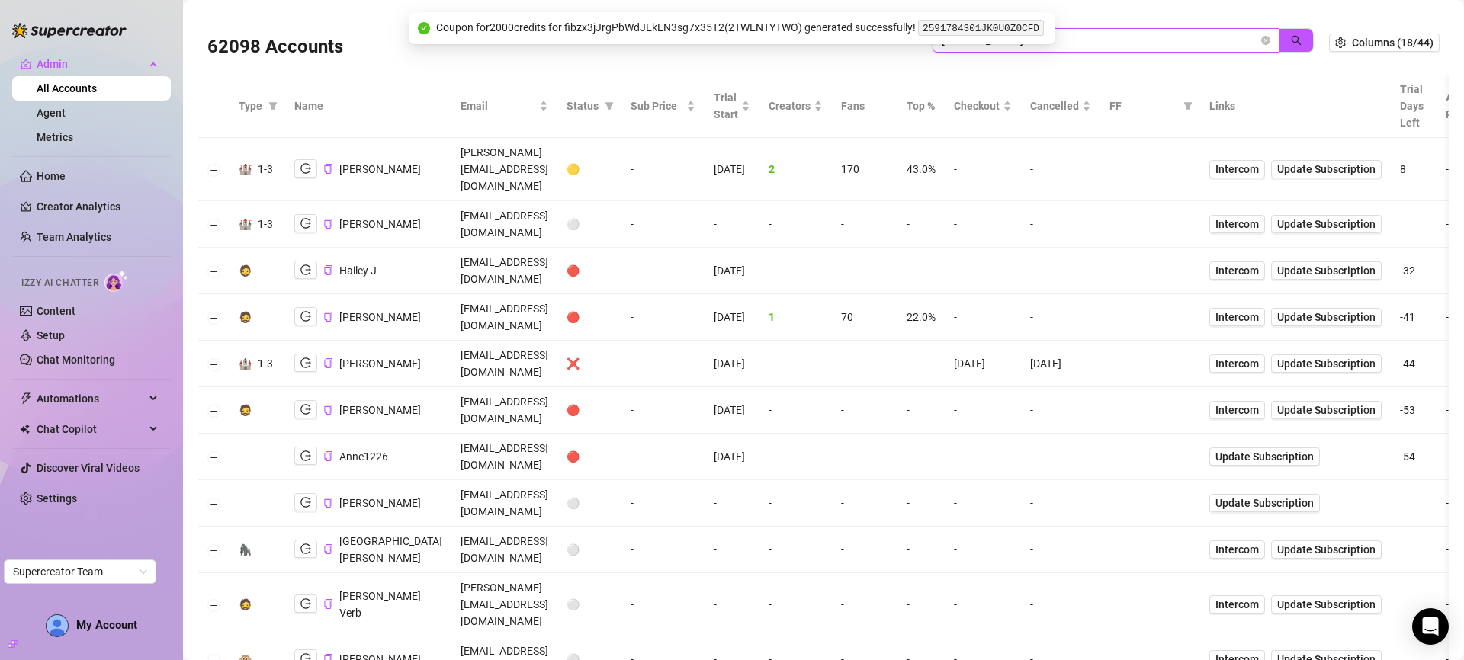
click at [1132, 43] on input "jackson" at bounding box center [1099, 40] width 316 height 17
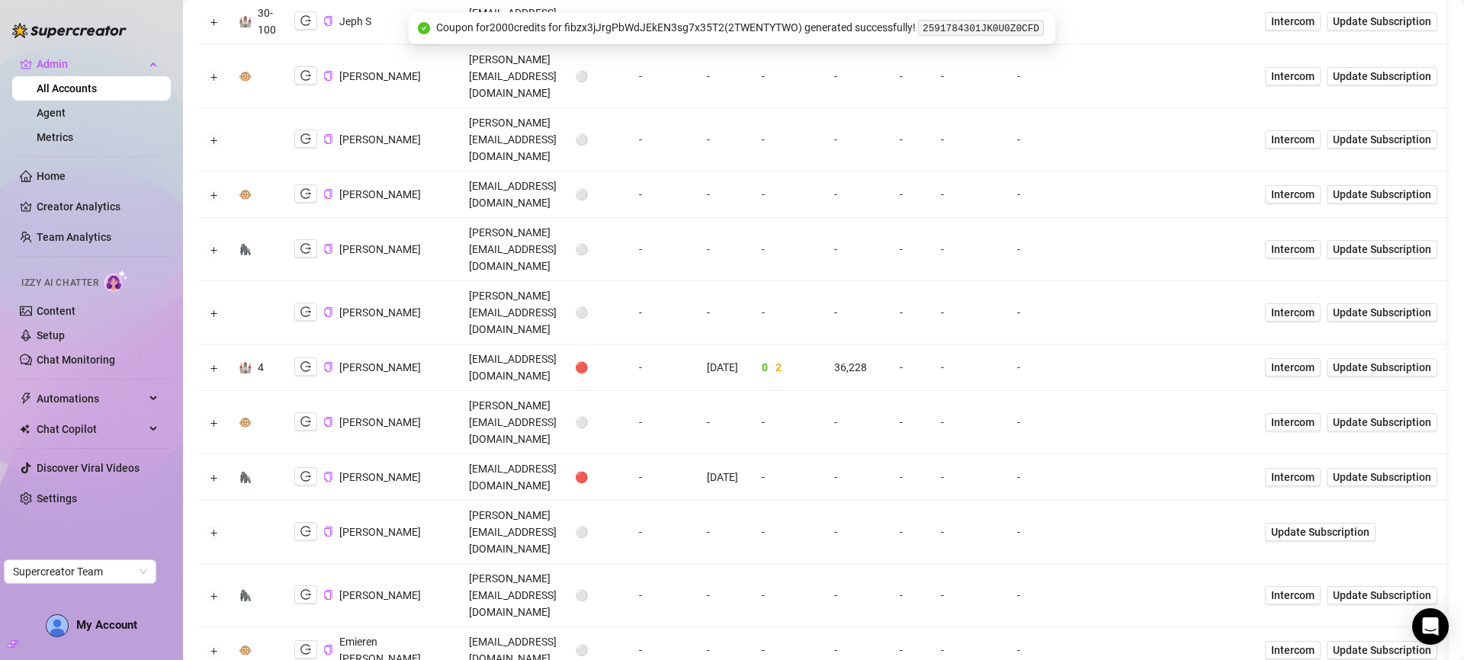
scroll to position [381, 0]
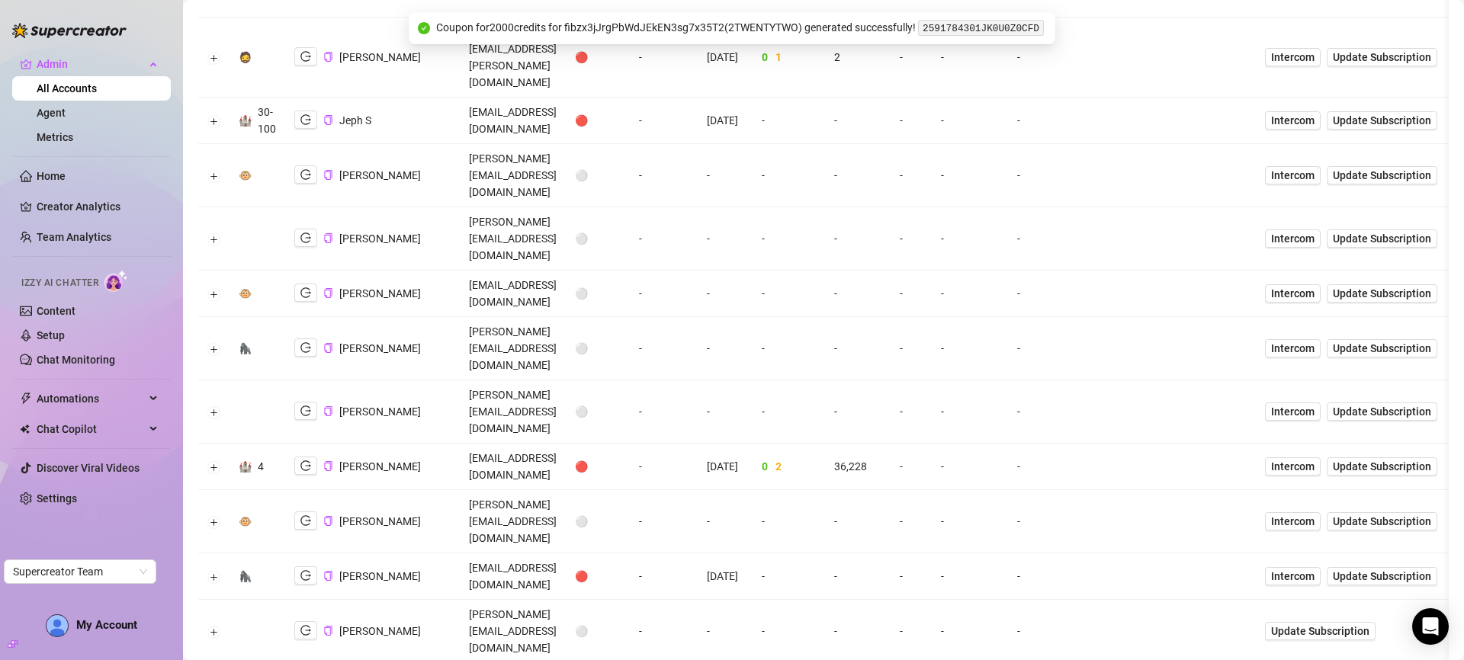
scroll to position [0, 0]
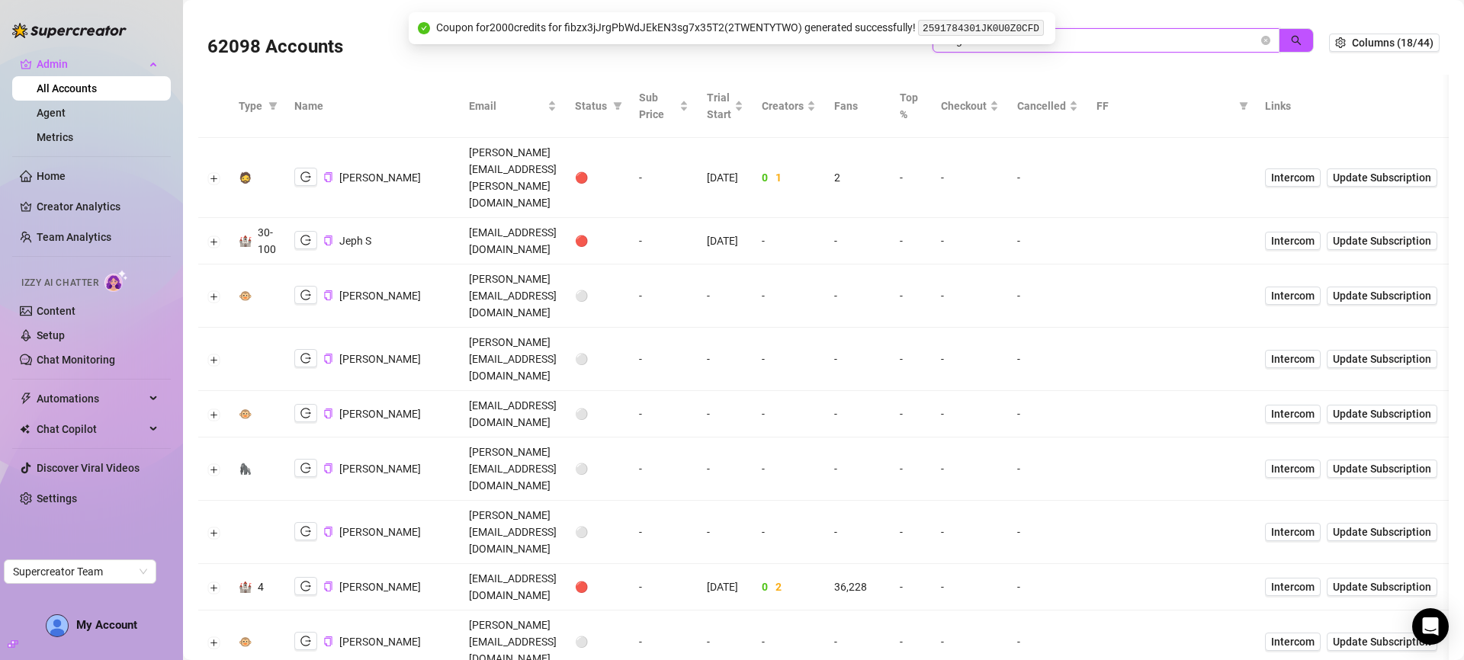
click at [1113, 37] on input "verge" at bounding box center [1099, 40] width 316 height 17
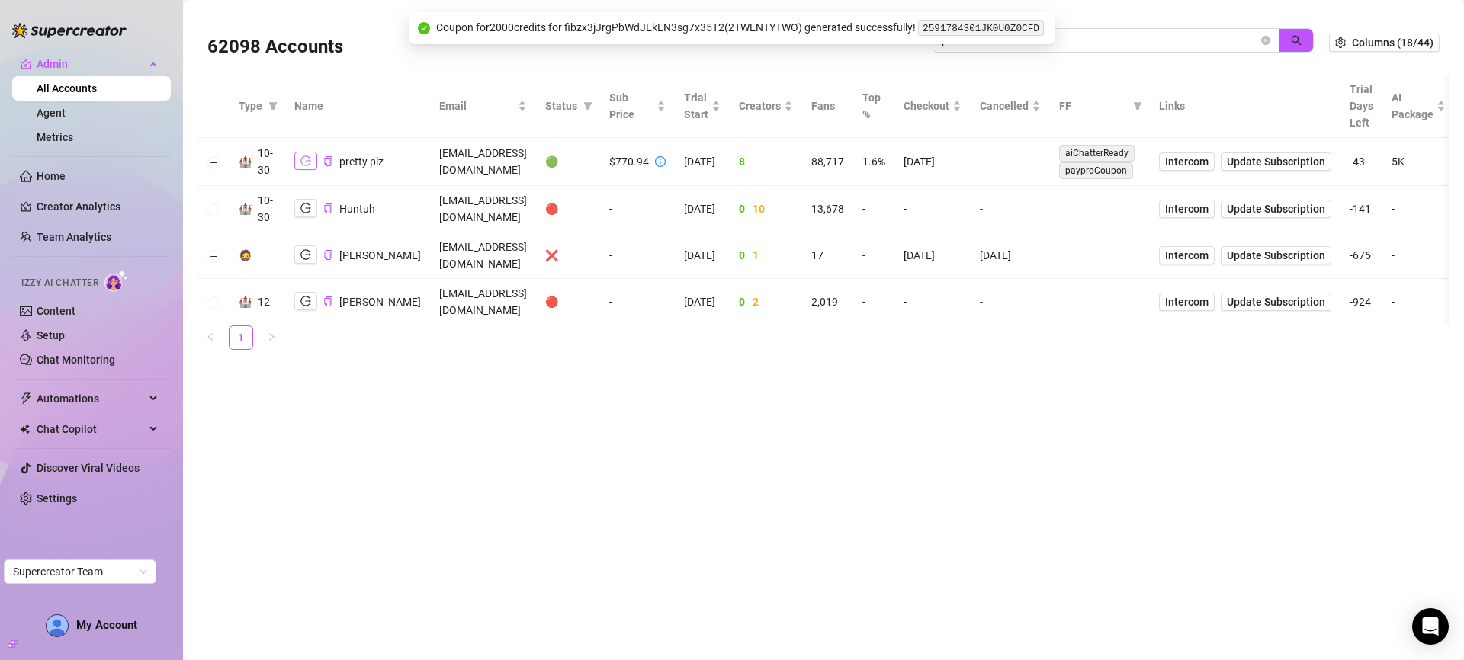
click at [294, 162] on button "button" at bounding box center [305, 161] width 23 height 18
click at [1085, 46] on input "plz" at bounding box center [1099, 40] width 316 height 17
type input "john"
click at [909, 24] on div "Coupon for 2000 credits for fibzx3jJrgPbWdJEkEN3sg7x35T2 ( 2TWENTYTWO ) generat…" at bounding box center [740, 28] width 609 height 18
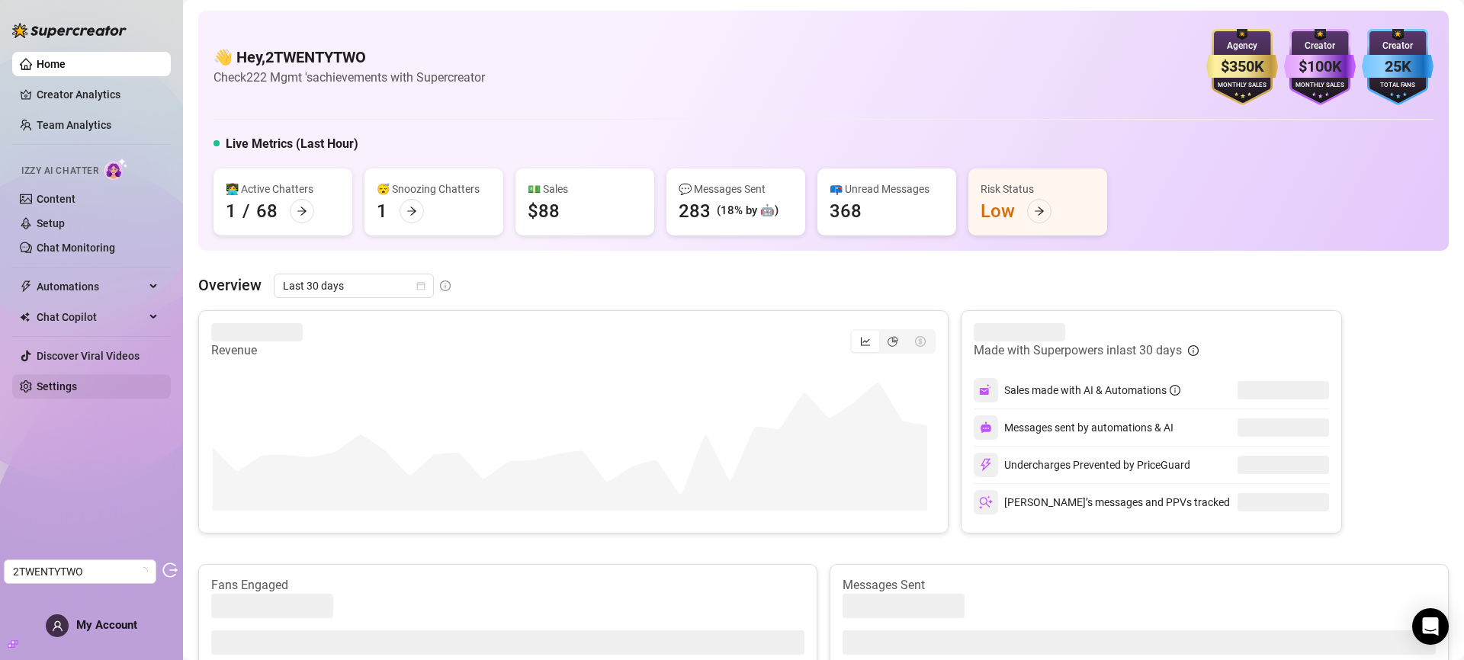
click at [47, 388] on link "Settings" at bounding box center [57, 386] width 40 height 12
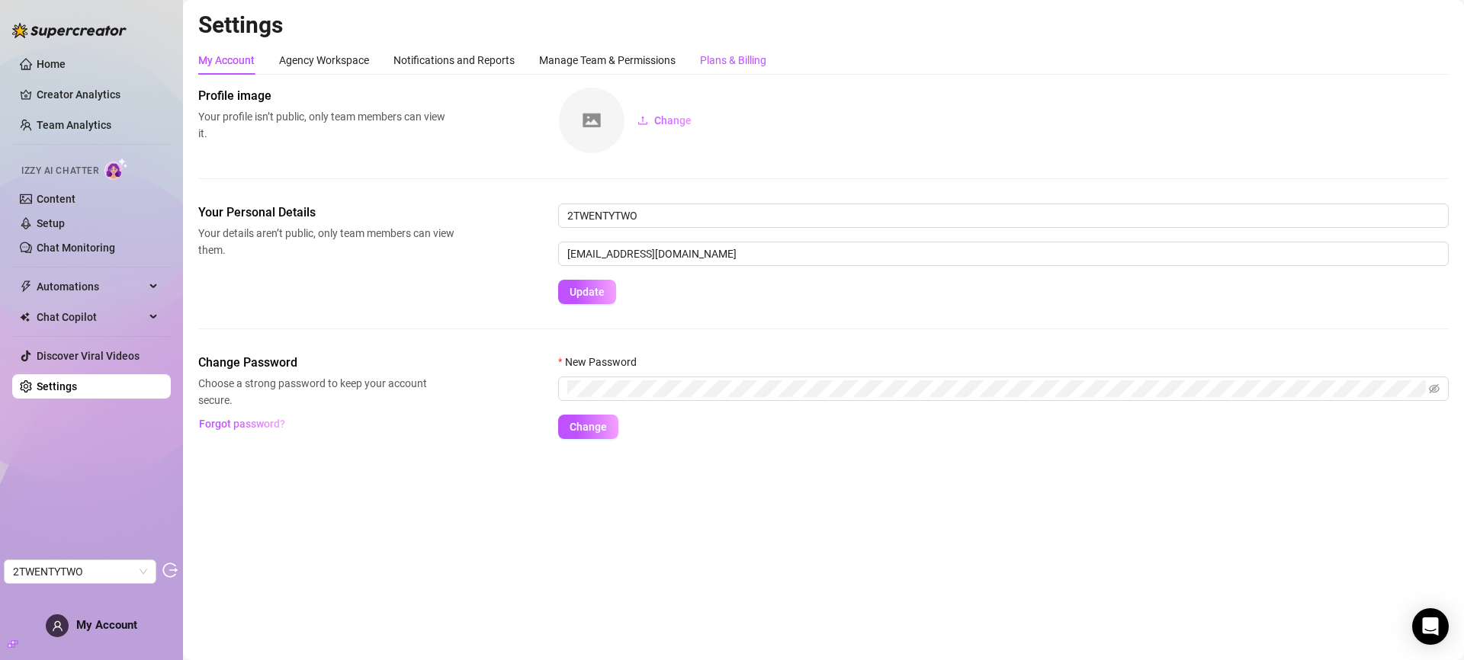
click at [734, 56] on div "Plans & Billing" at bounding box center [733, 60] width 66 height 17
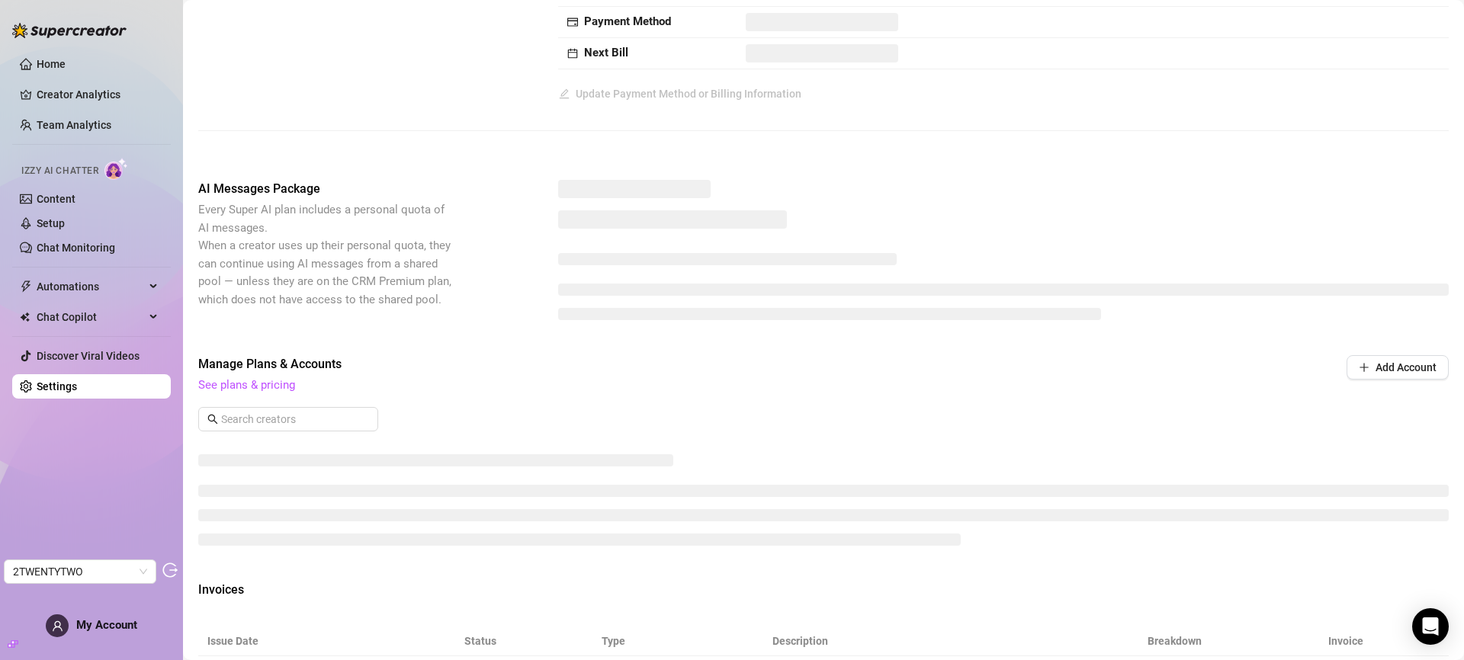
scroll to position [143, 0]
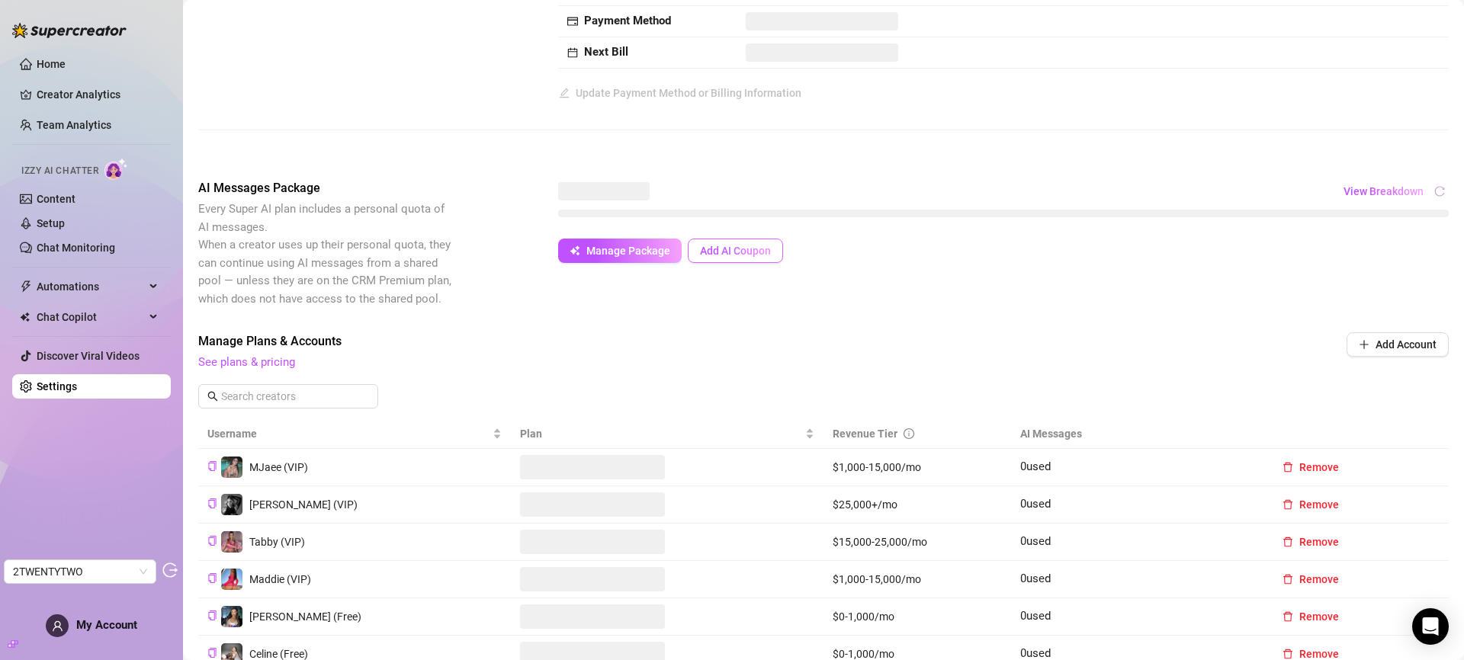
click at [755, 248] on span "Add AI Coupon" at bounding box center [735, 251] width 71 height 12
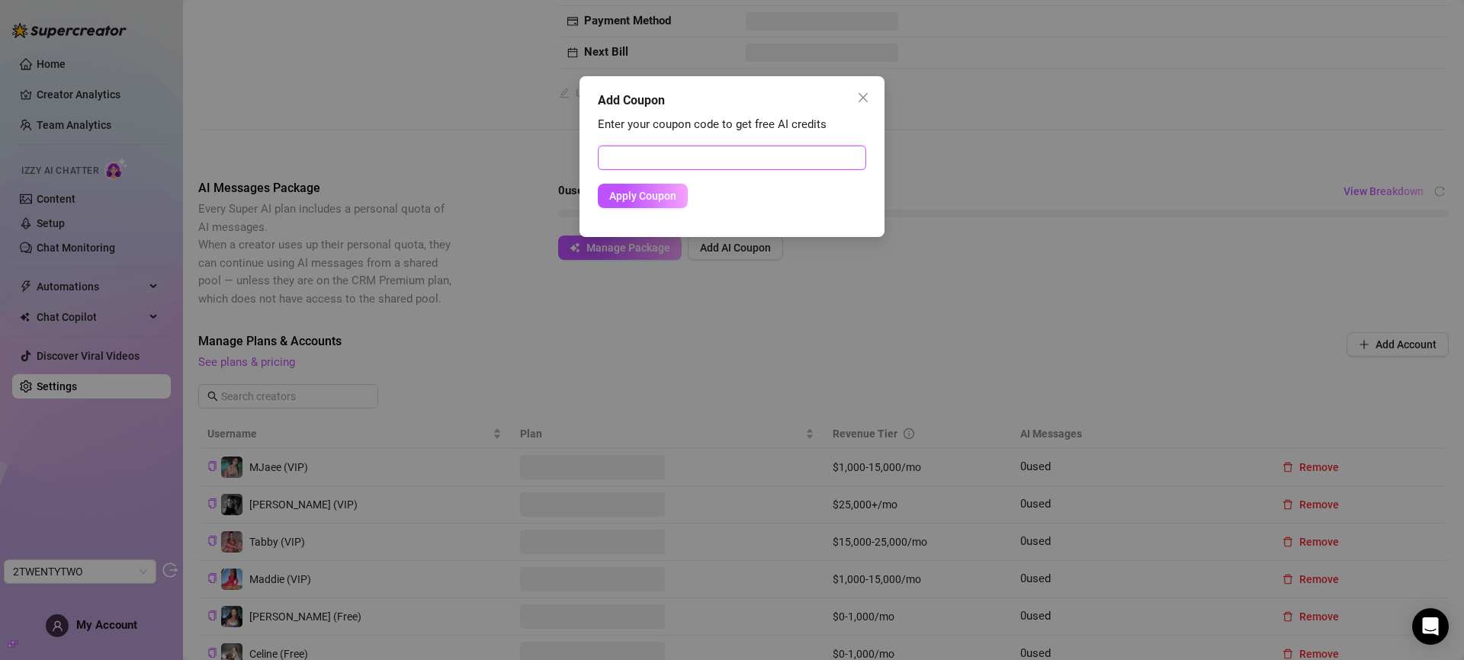
click at [720, 165] on input "text" at bounding box center [732, 158] width 268 height 24
paste input "2591784301JK0U0Z0CFD"
type input "2591784301JK0U0Z0CFD"
click at [642, 197] on span "Apply Coupon" at bounding box center [642, 196] width 67 height 12
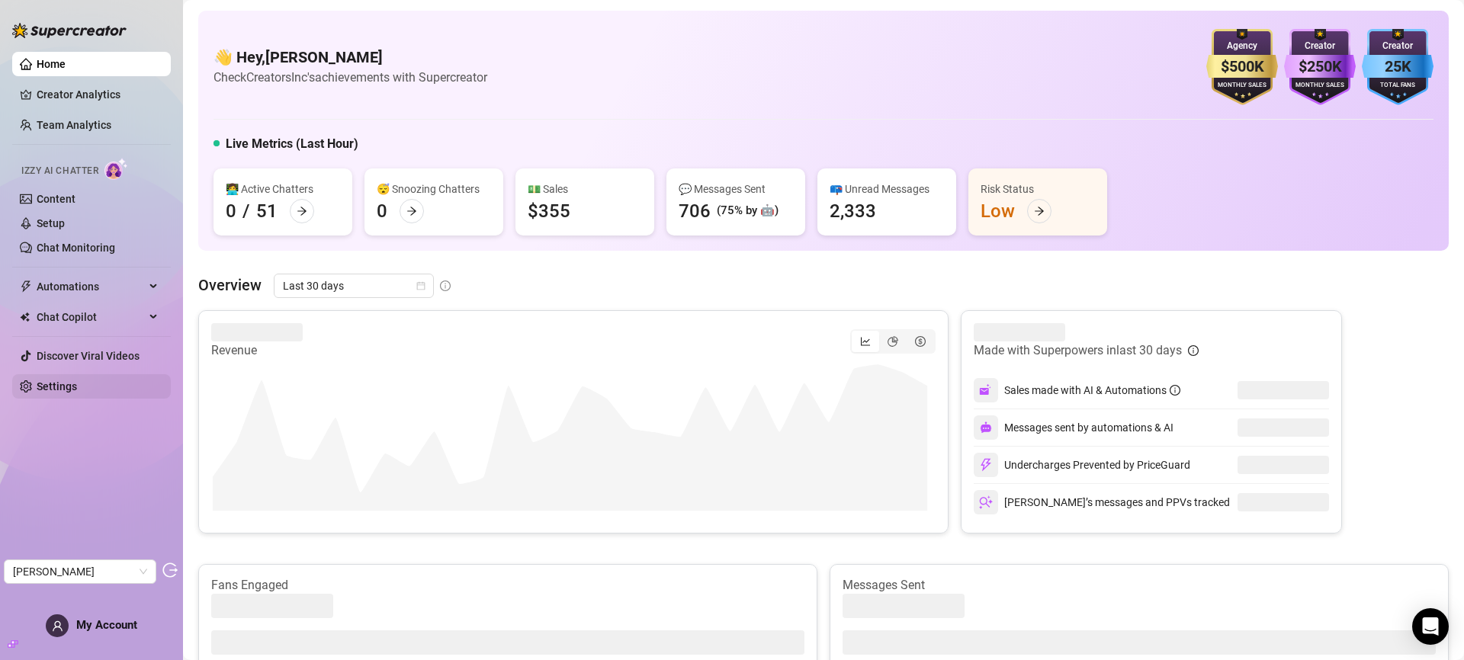
click at [74, 392] on link "Settings" at bounding box center [57, 386] width 40 height 12
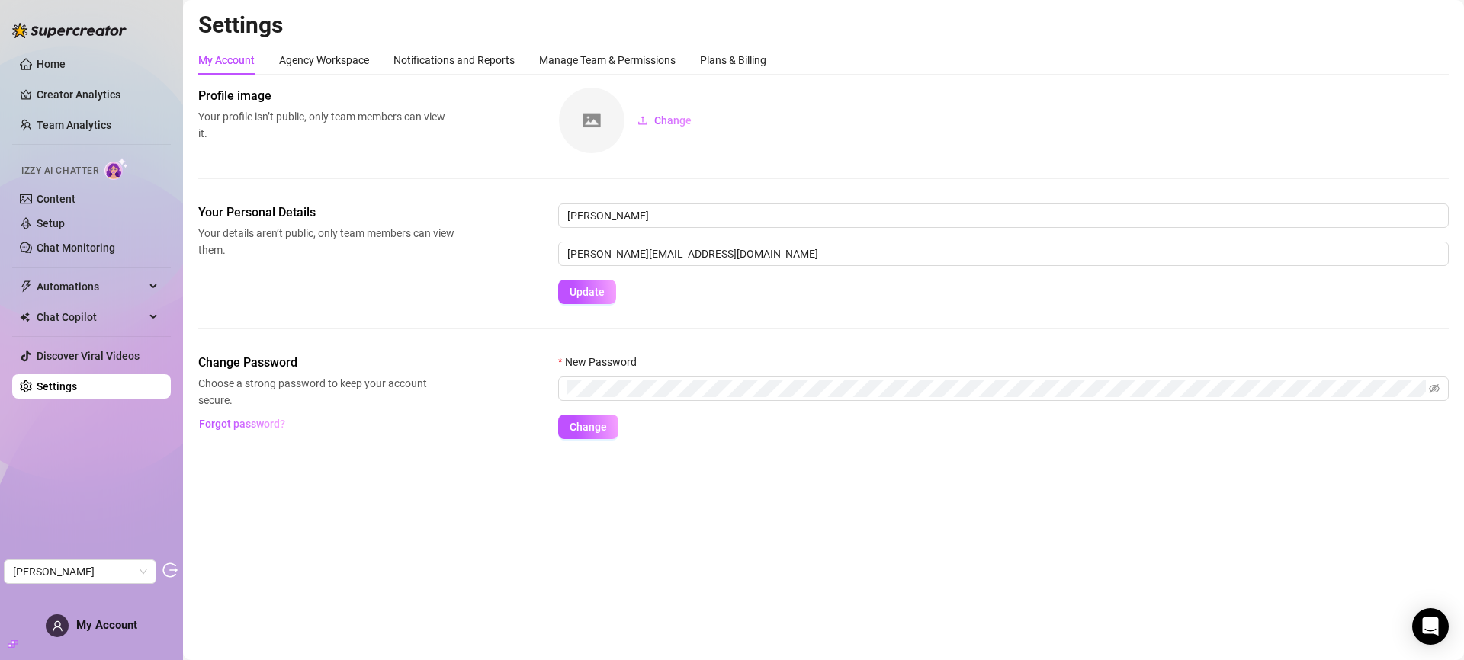
click at [739, 42] on div "Settings My Account Agency Workspace Notifications and Reports Manage Team & Pe…" at bounding box center [823, 234] width 1250 height 447
drag, startPoint x: 746, startPoint y: 60, endPoint x: 1147, endPoint y: 7, distance: 404.5
click at [745, 60] on div "Plans & Billing" at bounding box center [733, 60] width 66 height 17
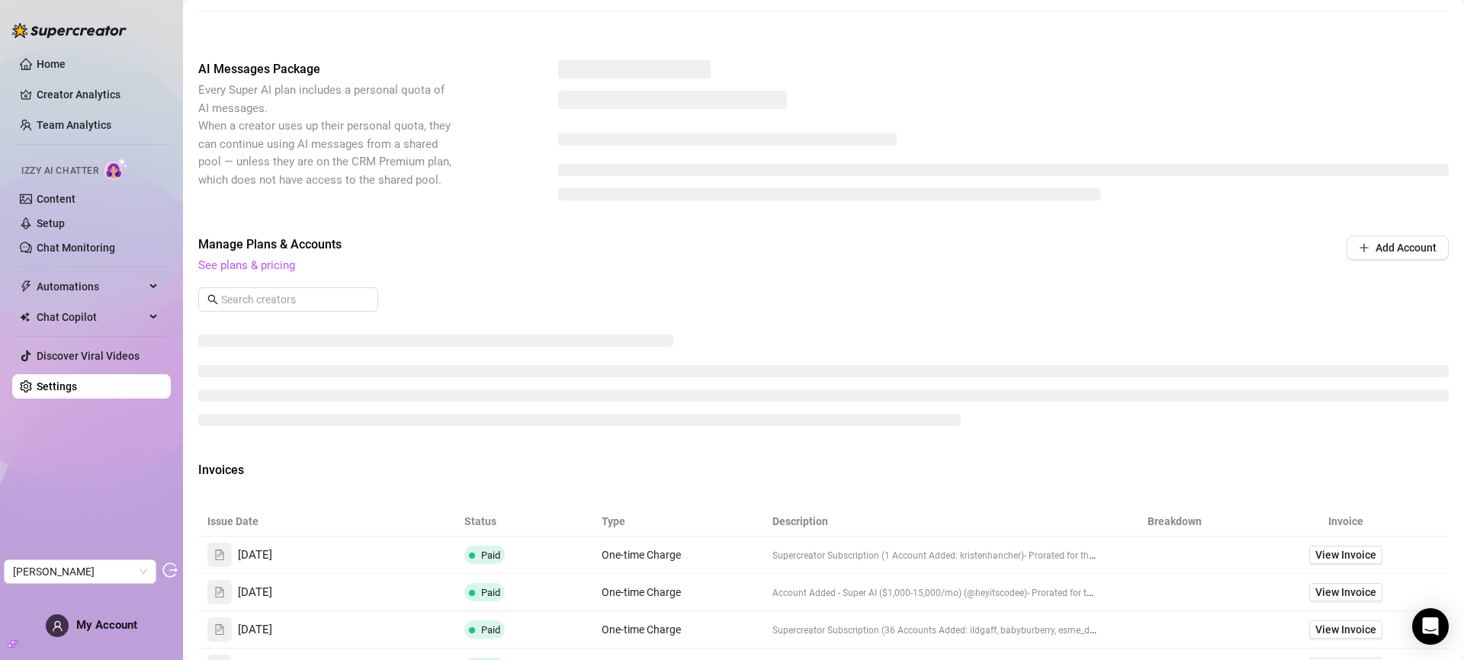
scroll to position [220, 0]
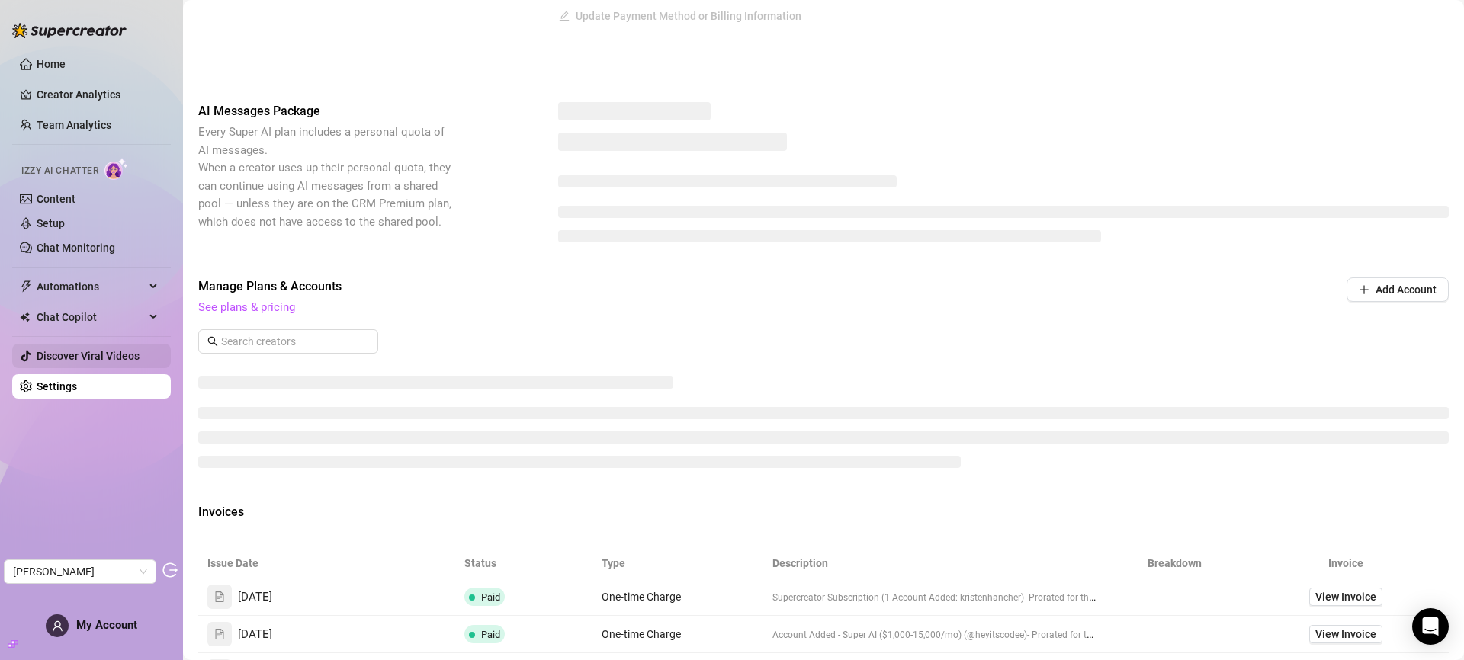
click at [69, 362] on link "Discover Viral Videos" at bounding box center [88, 356] width 103 height 12
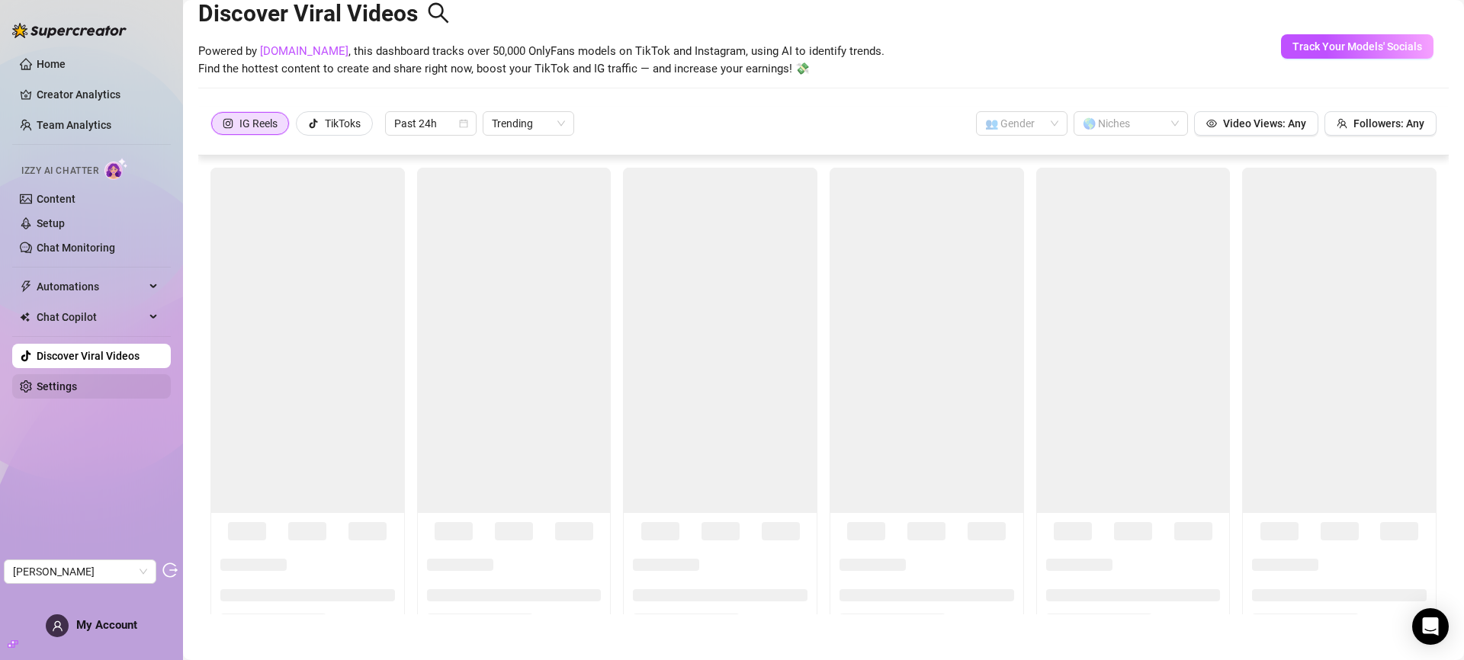
scroll to position [34, 0]
click at [69, 382] on link "Settings" at bounding box center [57, 386] width 40 height 12
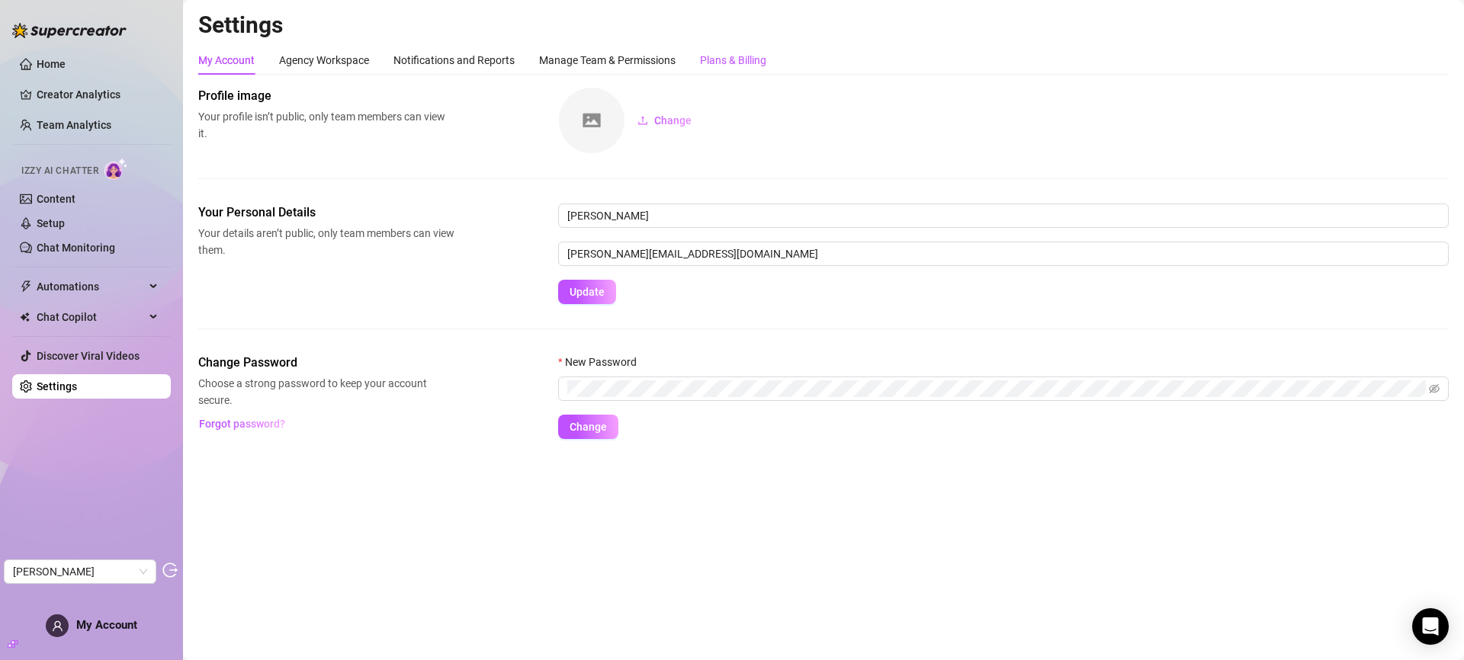
click at [745, 58] on div "Plans & Billing" at bounding box center [733, 60] width 66 height 17
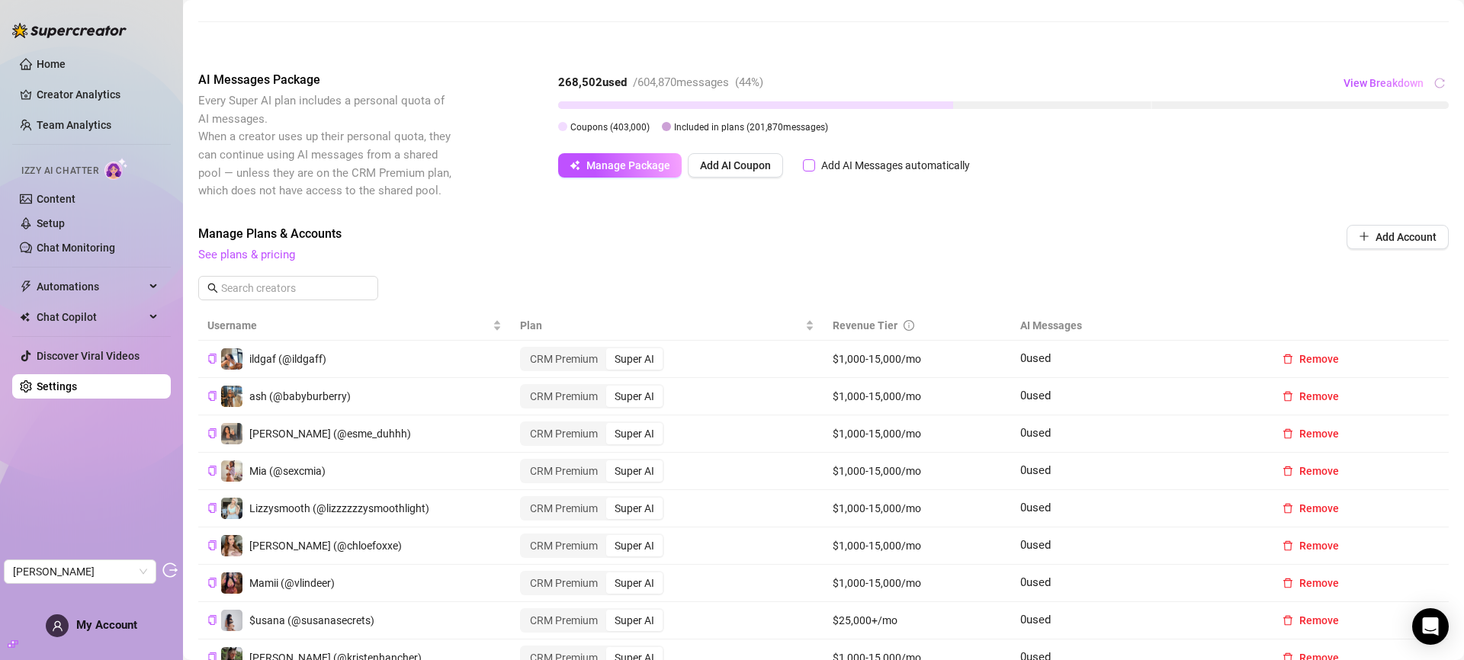
scroll to position [244, 0]
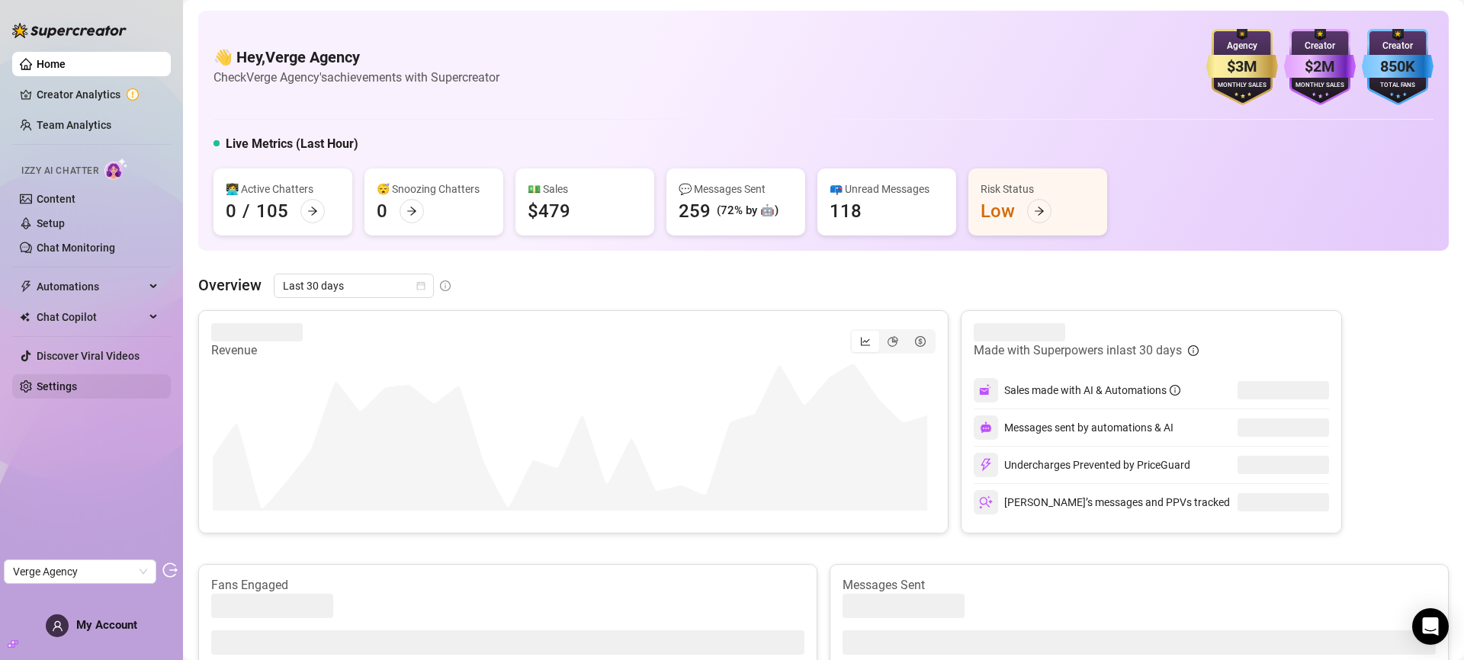
drag, startPoint x: 56, startPoint y: 386, endPoint x: 72, endPoint y: 379, distance: 17.7
click at [56, 386] on link "Settings" at bounding box center [57, 386] width 40 height 12
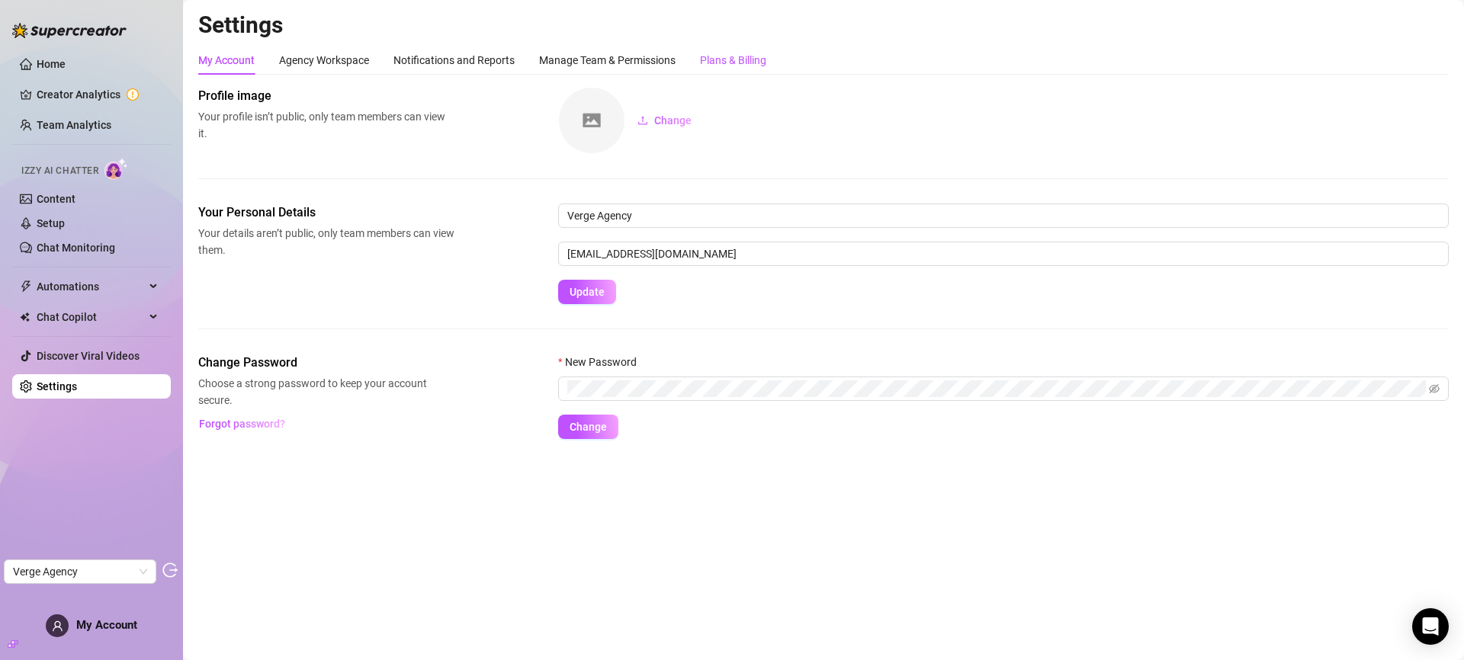
click at [737, 55] on div "Plans & Billing" at bounding box center [733, 60] width 66 height 17
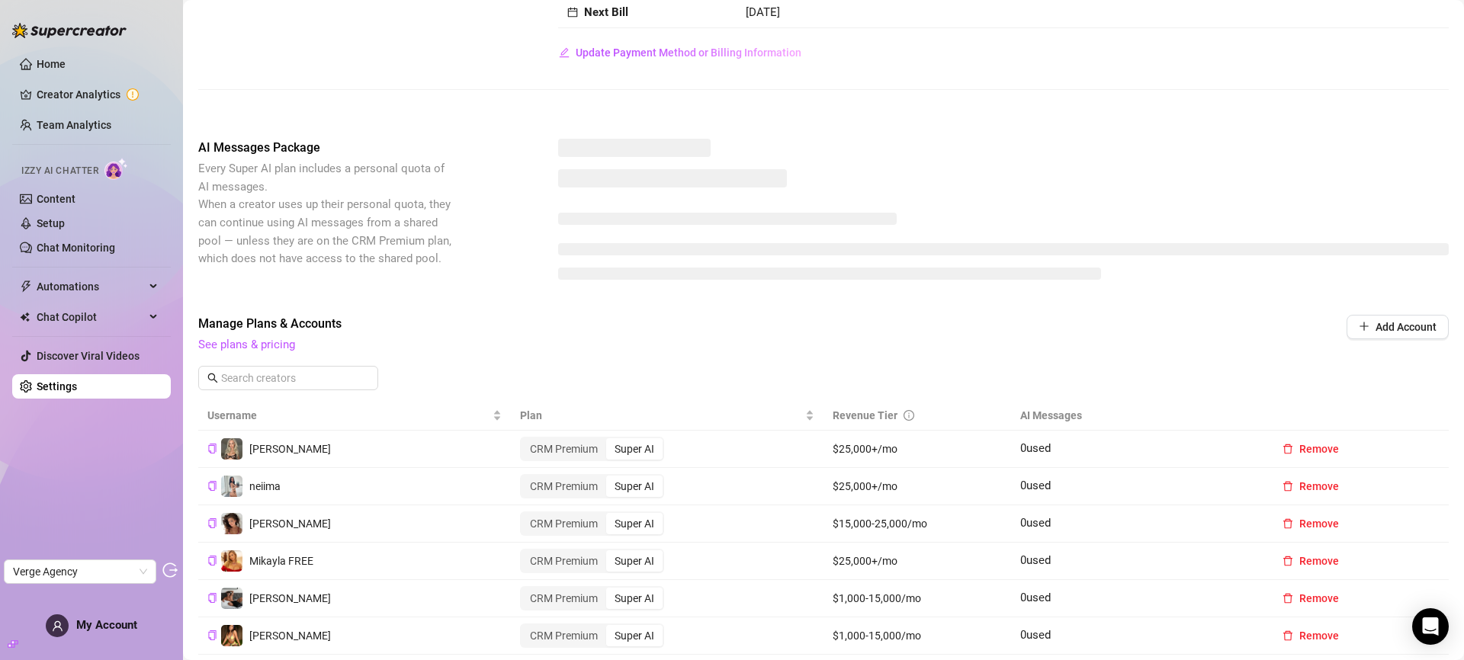
scroll to position [148, 0]
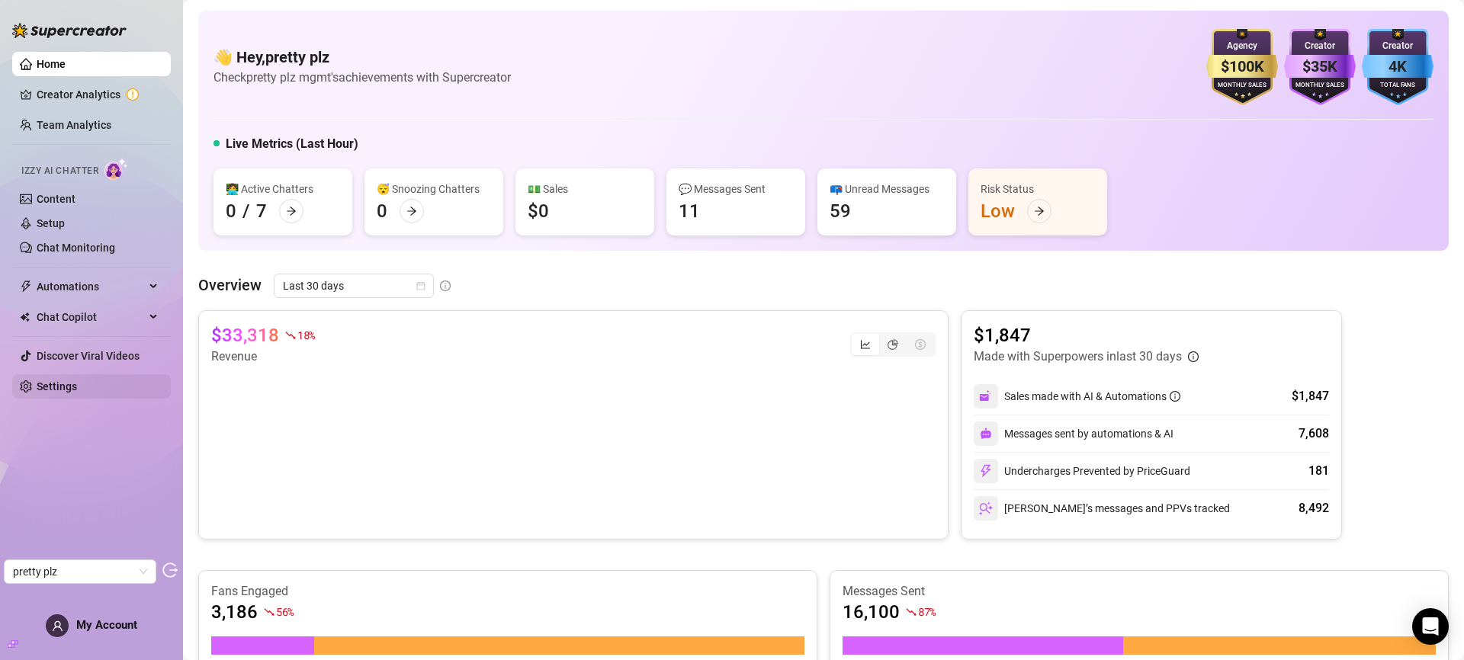
click at [67, 384] on link "Settings" at bounding box center [57, 386] width 40 height 12
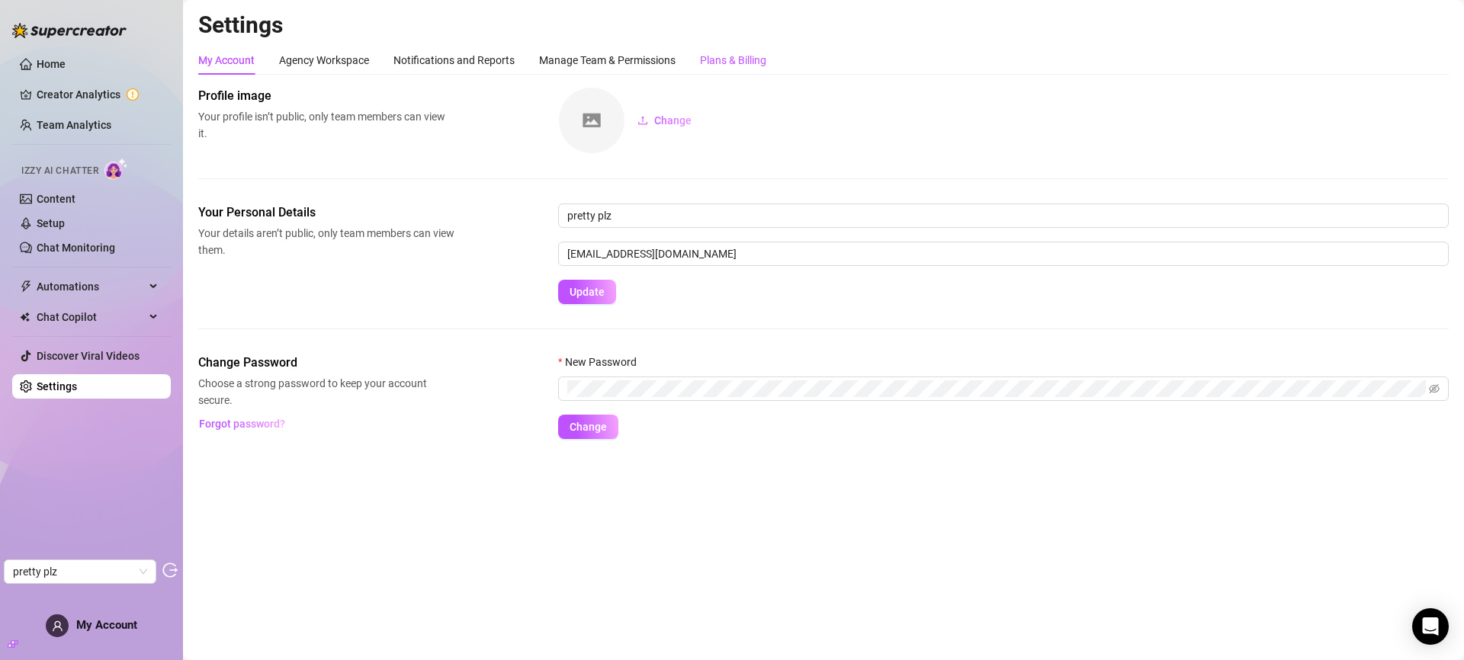
click at [761, 54] on div "Plans & Billing" at bounding box center [733, 60] width 66 height 17
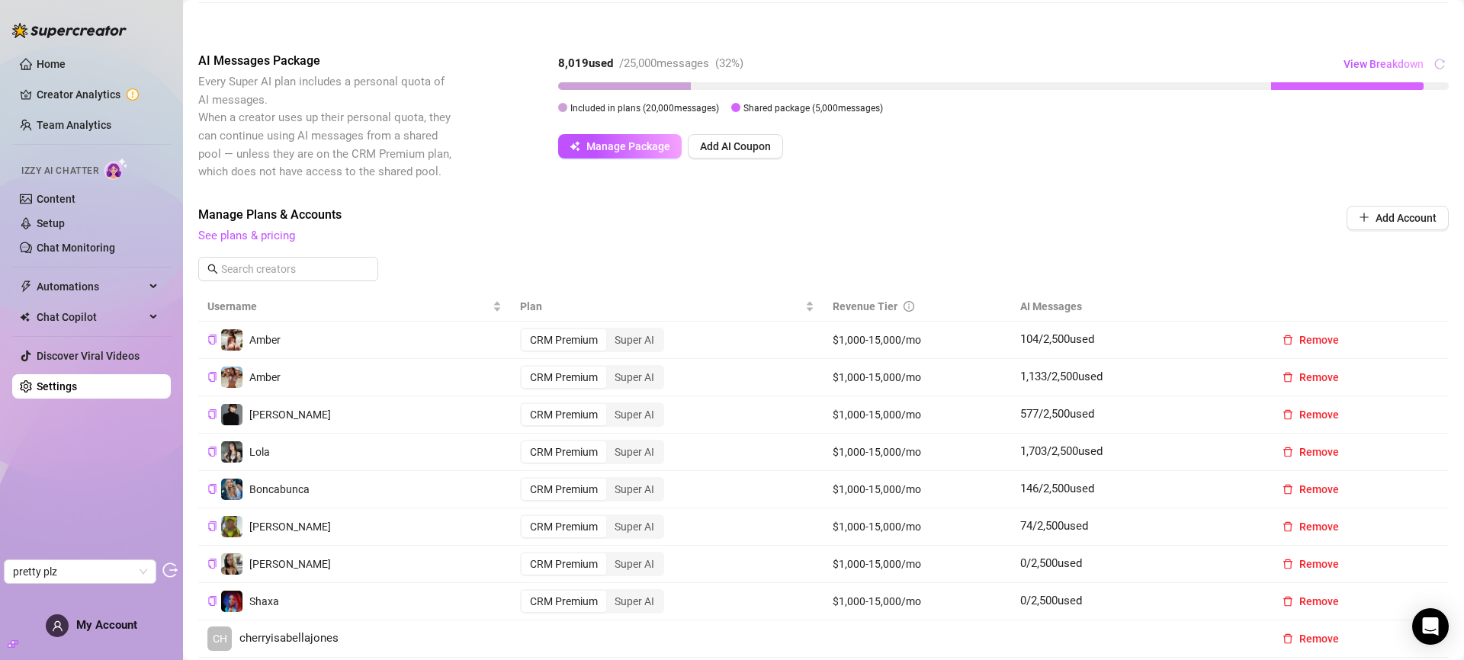
scroll to position [274, 0]
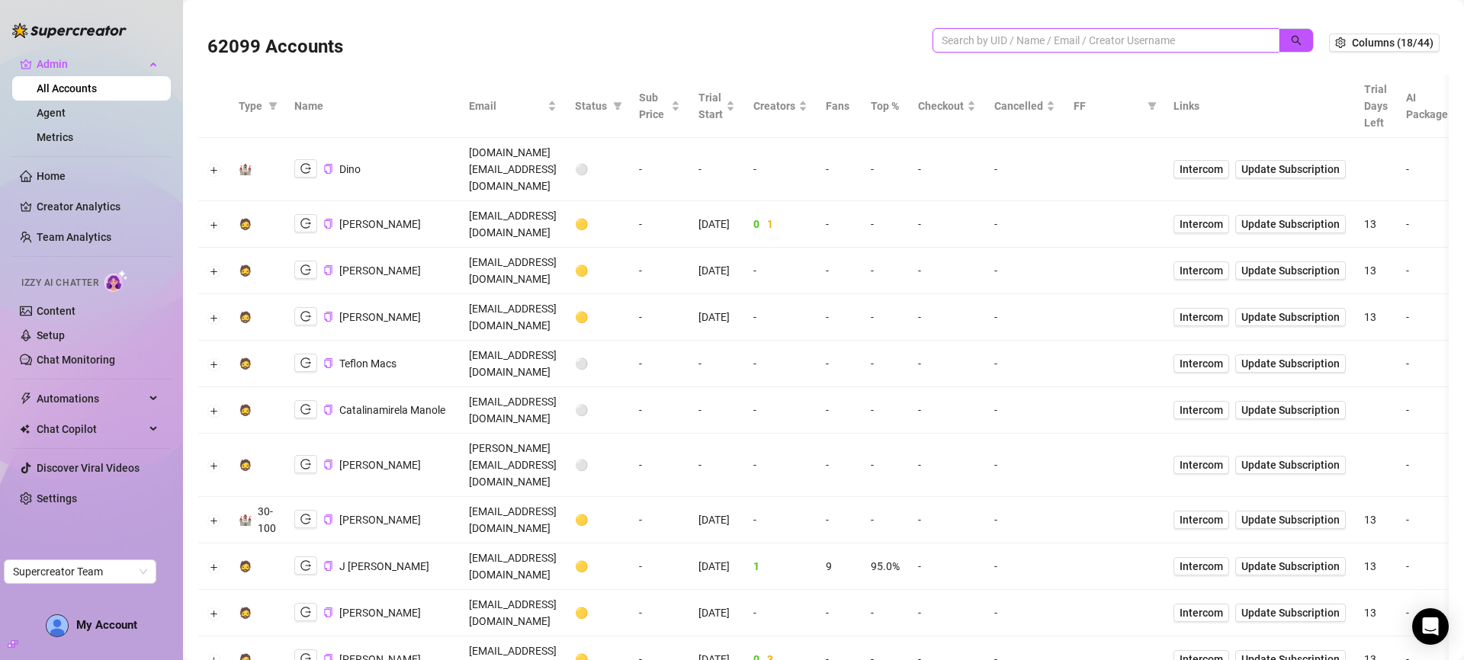
click at [1080, 38] on input "search" at bounding box center [1099, 40] width 316 height 17
type input "plz"
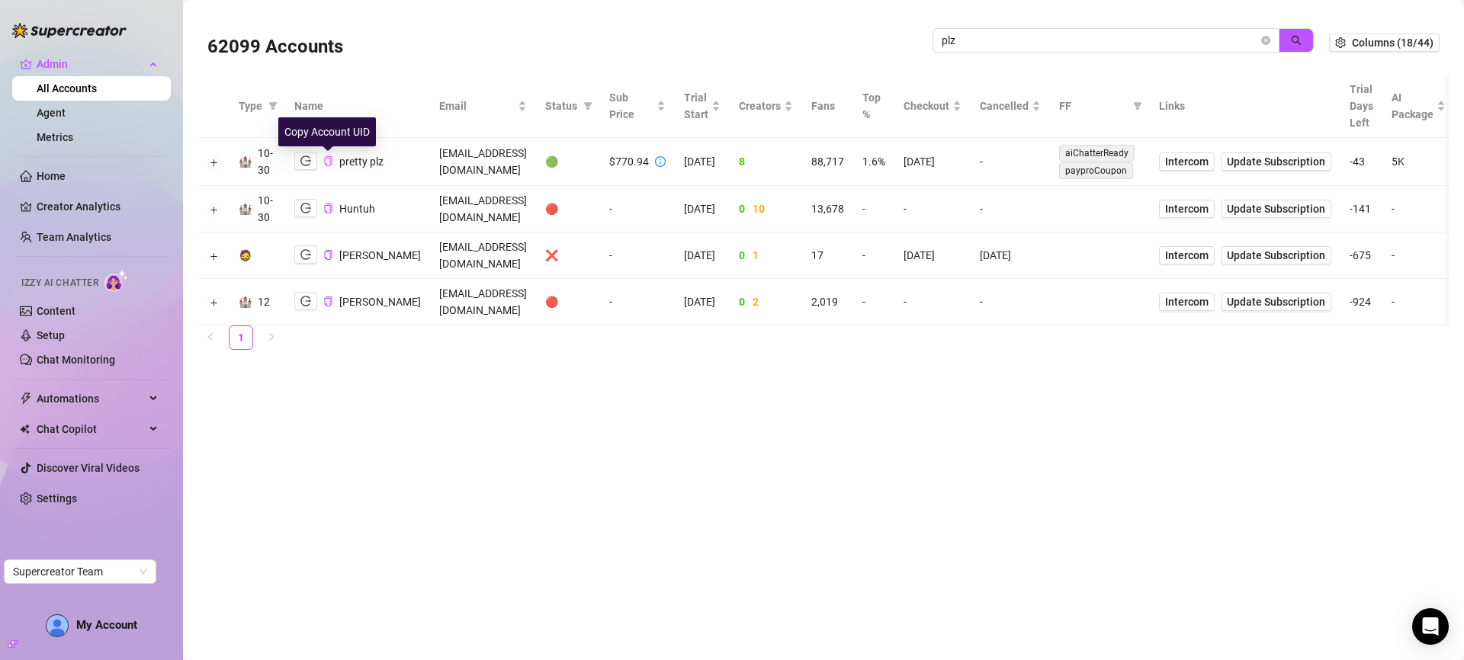
click at [332, 159] on icon "copy" at bounding box center [328, 161] width 8 height 10
click at [213, 165] on button "Expand row" at bounding box center [214, 162] width 12 height 12
